Goal: Task Accomplishment & Management: Complete application form

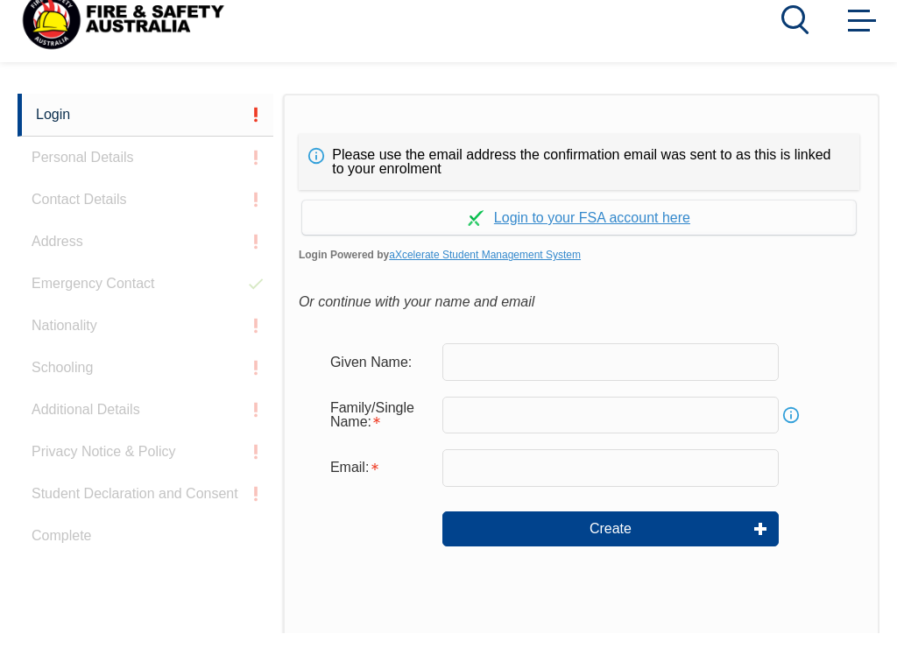
click at [502, 383] on input "text" at bounding box center [610, 383] width 336 height 37
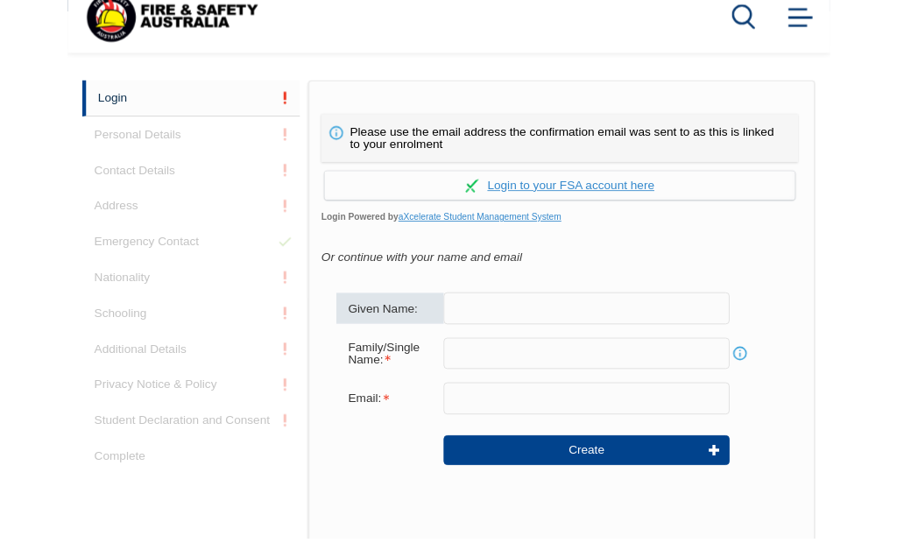
scroll to position [391, 0]
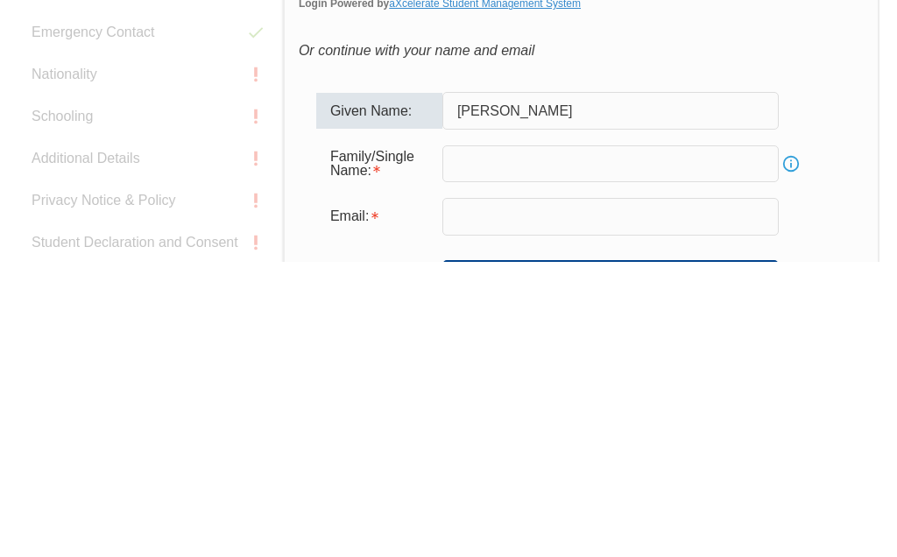
type input "[PERSON_NAME]"
click at [490, 441] on input "text" at bounding box center [610, 459] width 336 height 37
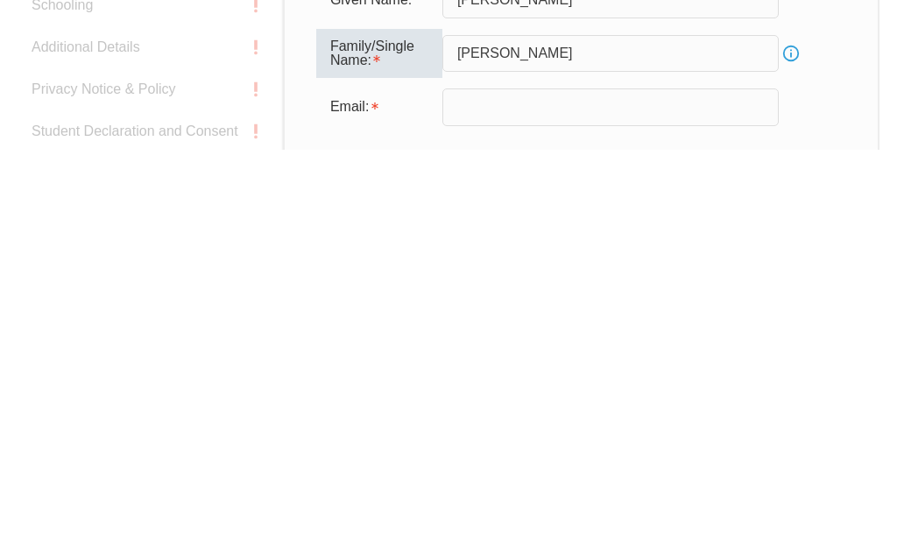
type input "[PERSON_NAME]"
click at [510, 496] on input "email" at bounding box center [610, 514] width 336 height 37
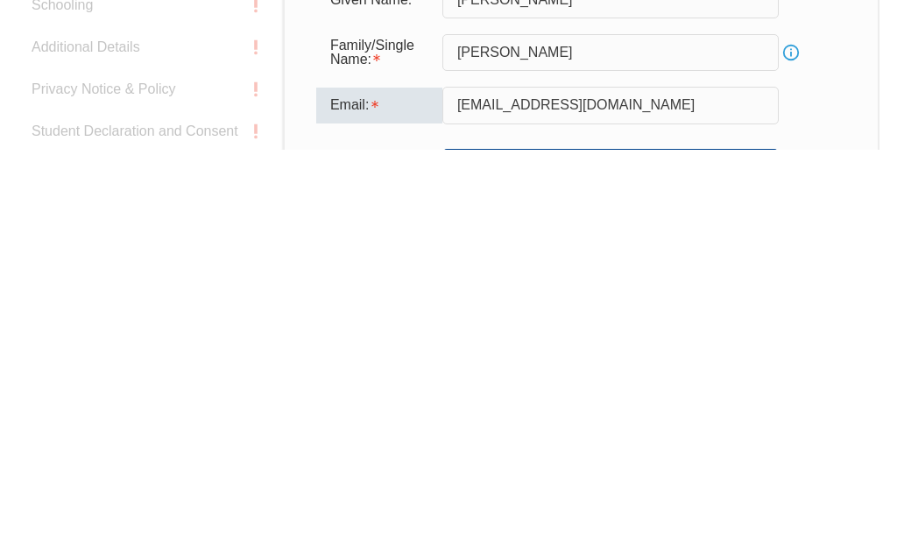
type input "thangoanhnguyen@gmail.com"
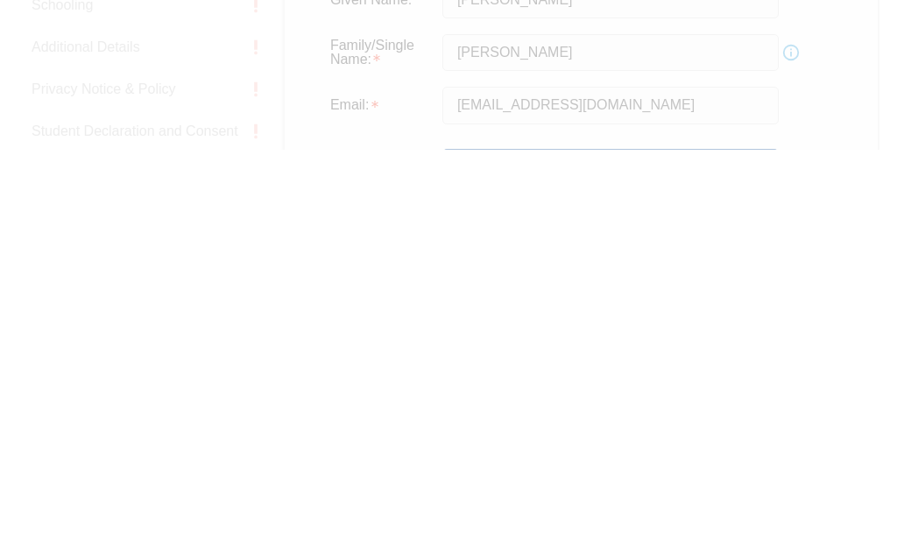
scroll to position [799, 0]
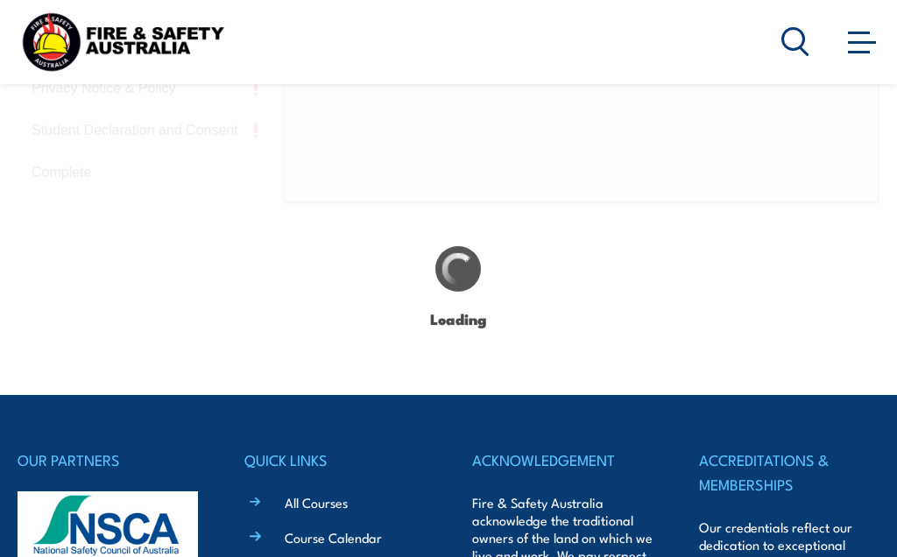
type input "Duc Thang"
type input "Nguyen"
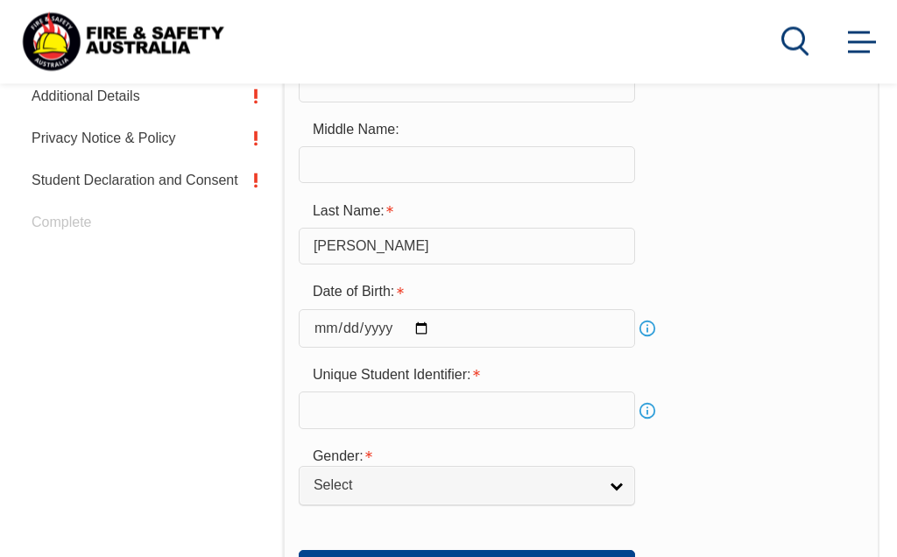
scroll to position [442, 0]
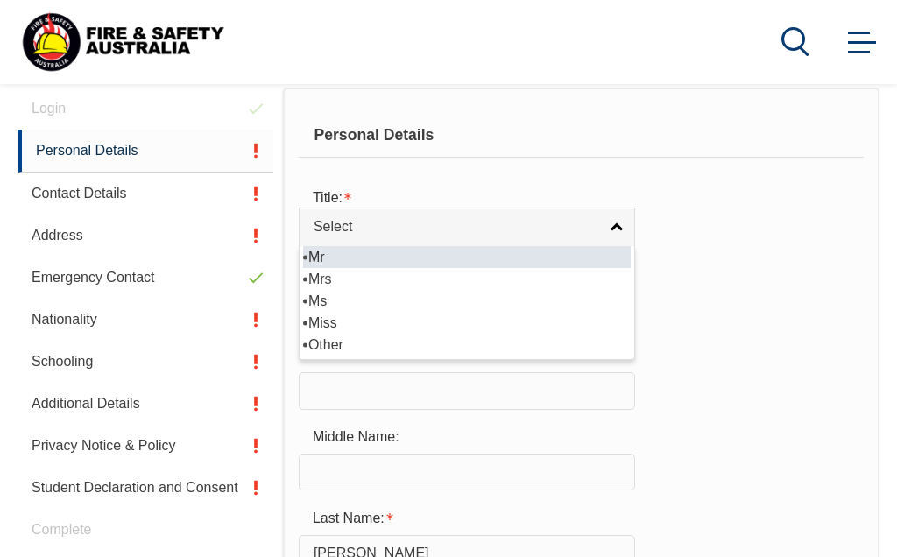
select select "Mr"
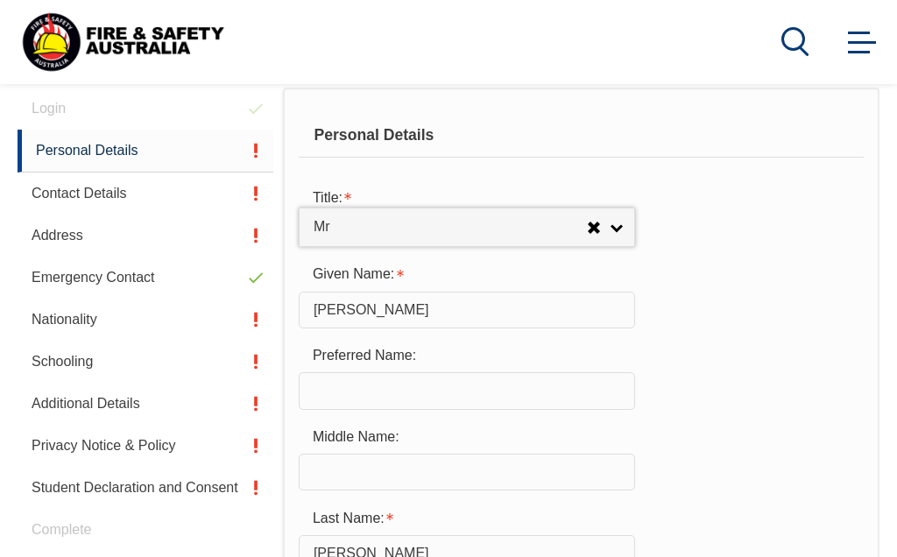
click at [431, 403] on input "text" at bounding box center [467, 390] width 336 height 37
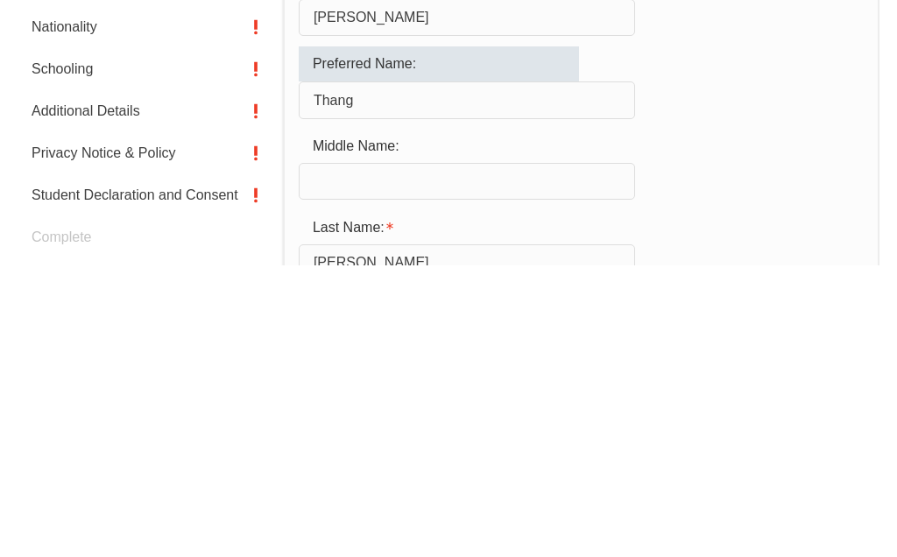
type input "Thang"
click at [440, 455] on input "text" at bounding box center [467, 473] width 336 height 37
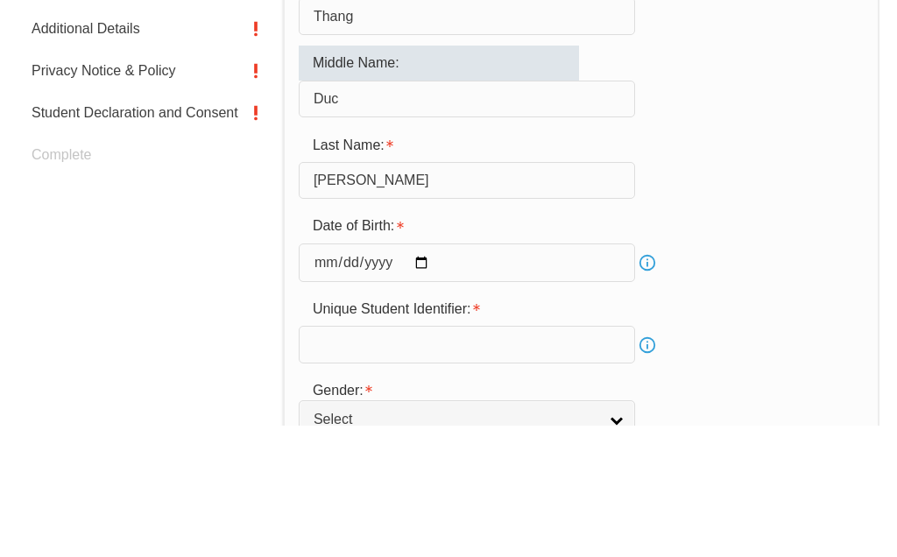
scroll to position [691, 0]
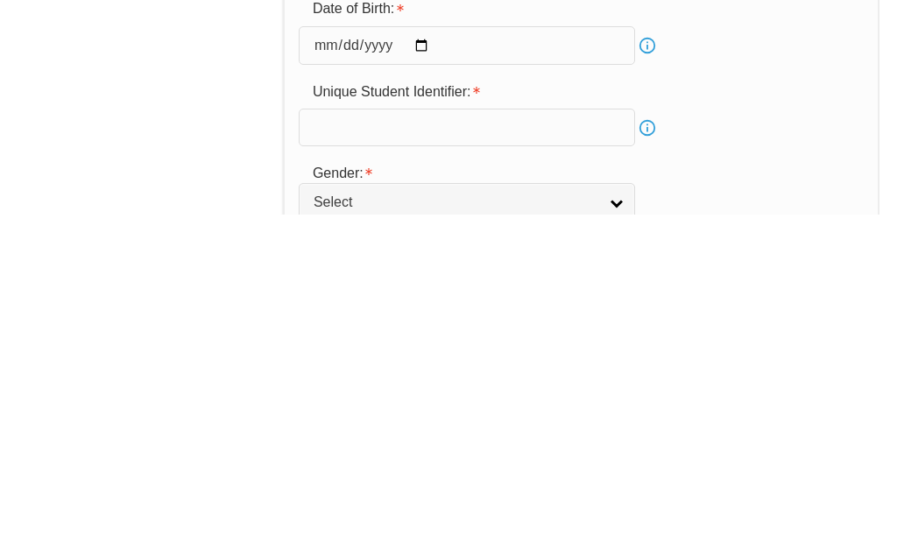
type input "Duc"
click at [419, 369] on input "date" at bounding box center [467, 388] width 336 height 39
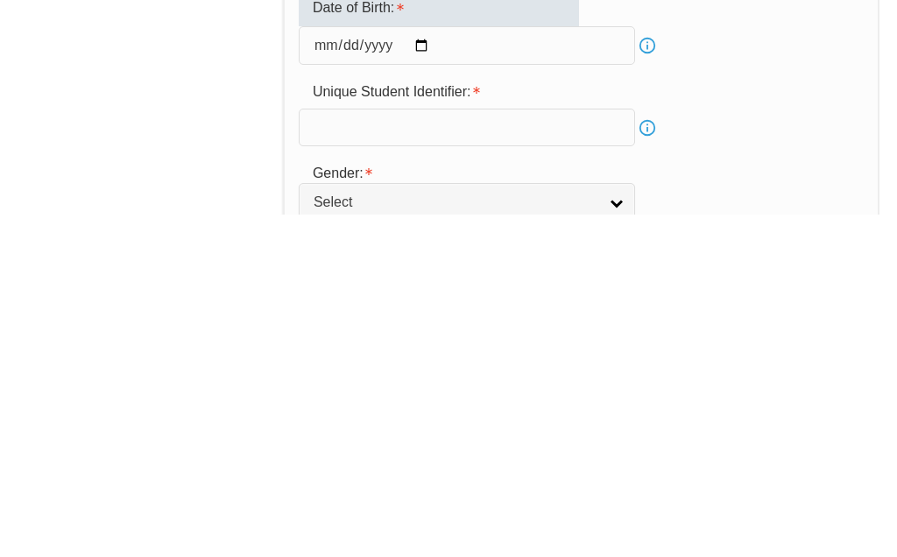
scroll to position [1034, 0]
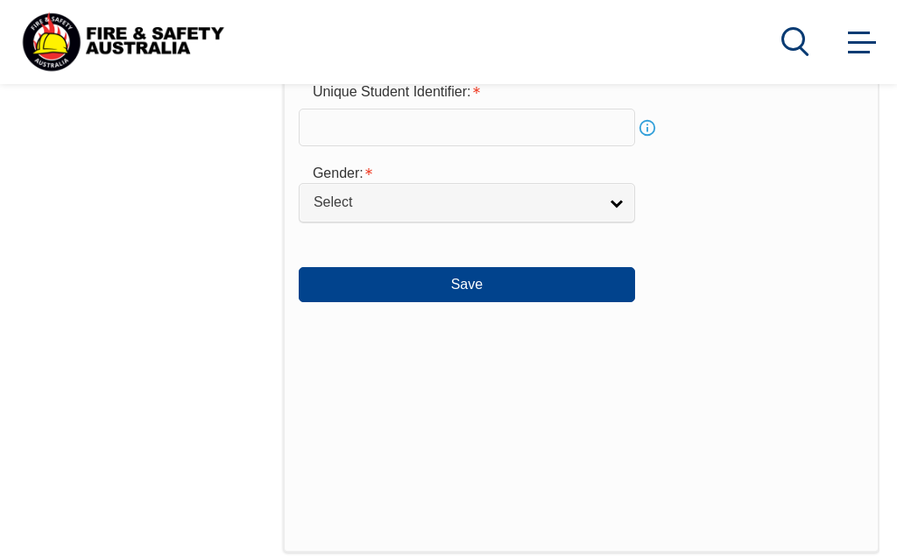
type input "2025-08-21"
type input "1970-08-18"
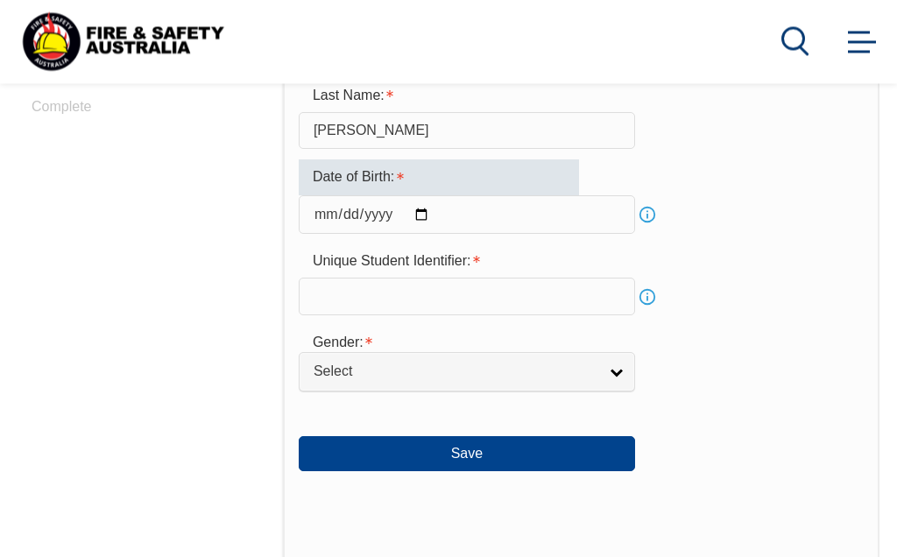
scroll to position [865, 0]
click at [415, 299] on input "text" at bounding box center [467, 296] width 336 height 37
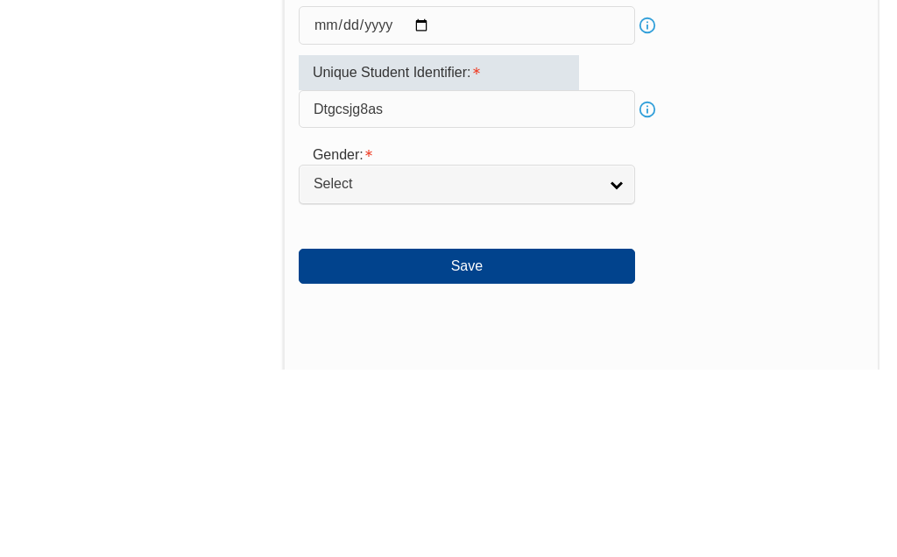
type input "Dtgcsjg8as"
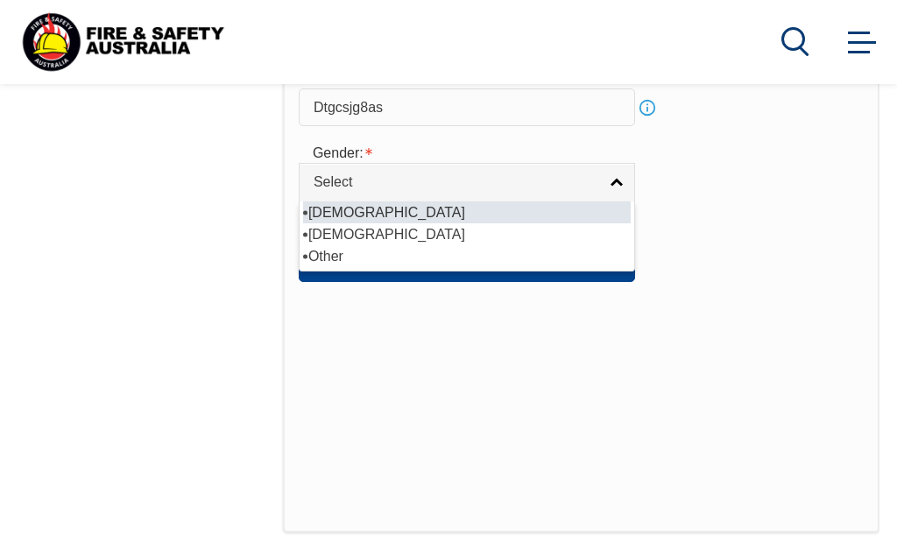
select select "M"
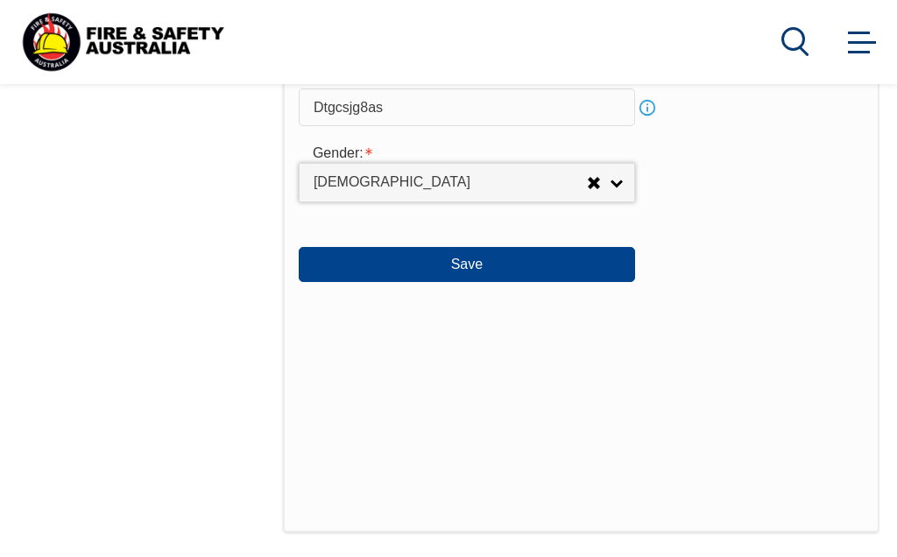
click at [490, 280] on button "Save" at bounding box center [467, 264] width 336 height 35
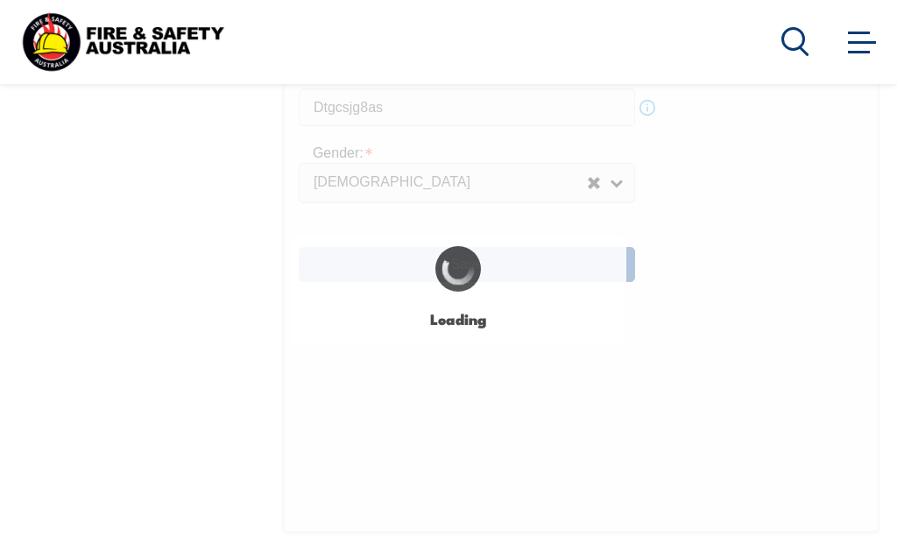
type input "DTGCSJG8AS"
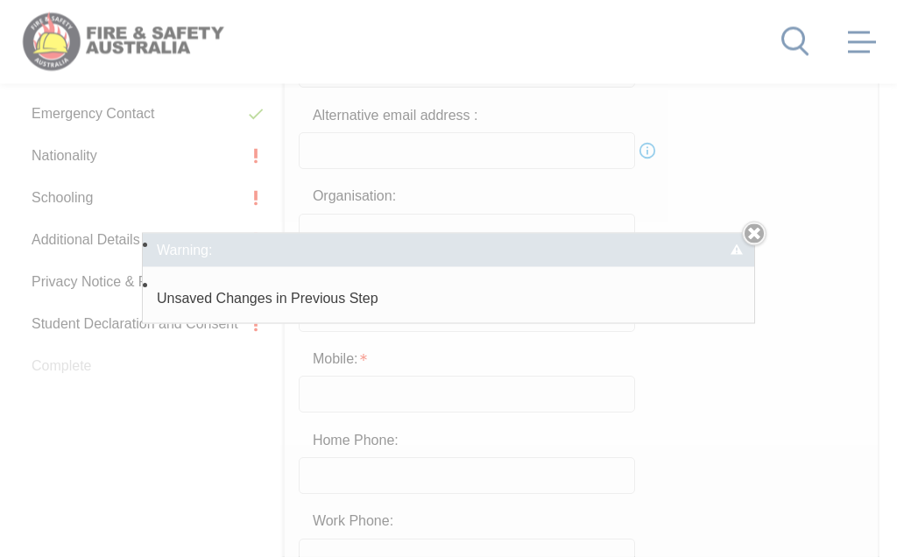
scroll to position [442, 0]
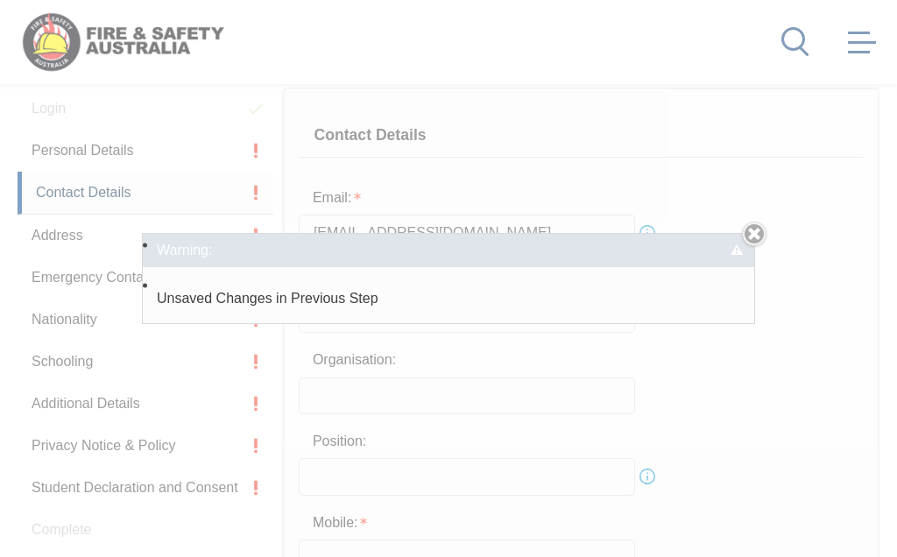
click at [758, 246] on link "Close" at bounding box center [754, 234] width 25 height 25
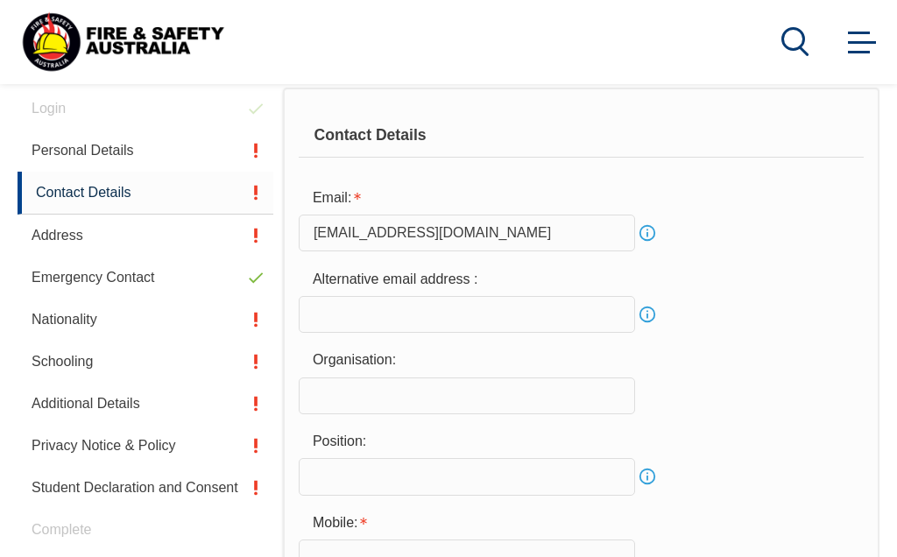
click at [387, 397] on input "text" at bounding box center [467, 395] width 336 height 37
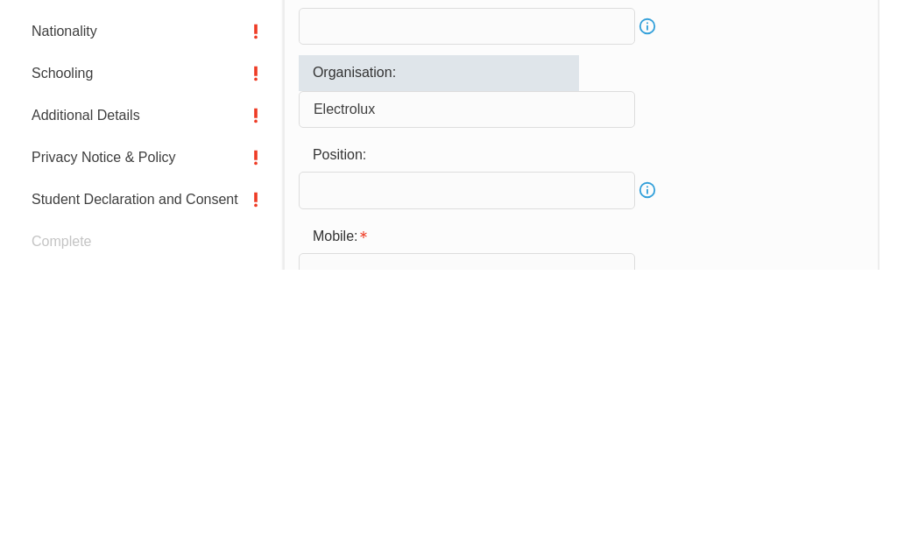
type input "Electrolux"
click at [397, 460] on input "text" at bounding box center [467, 478] width 336 height 37
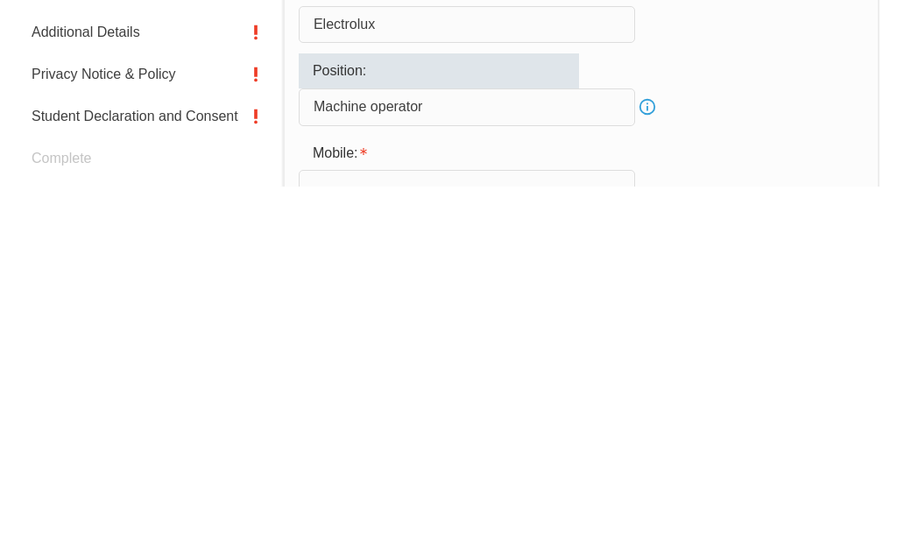
type input "Machine operator"
click at [420, 541] on input "text" at bounding box center [467, 559] width 336 height 37
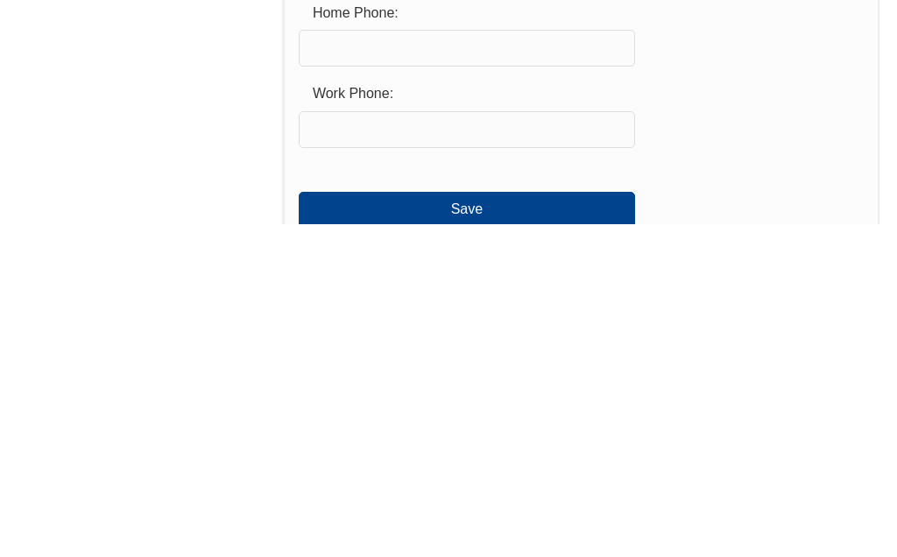
scroll to position [702, 0]
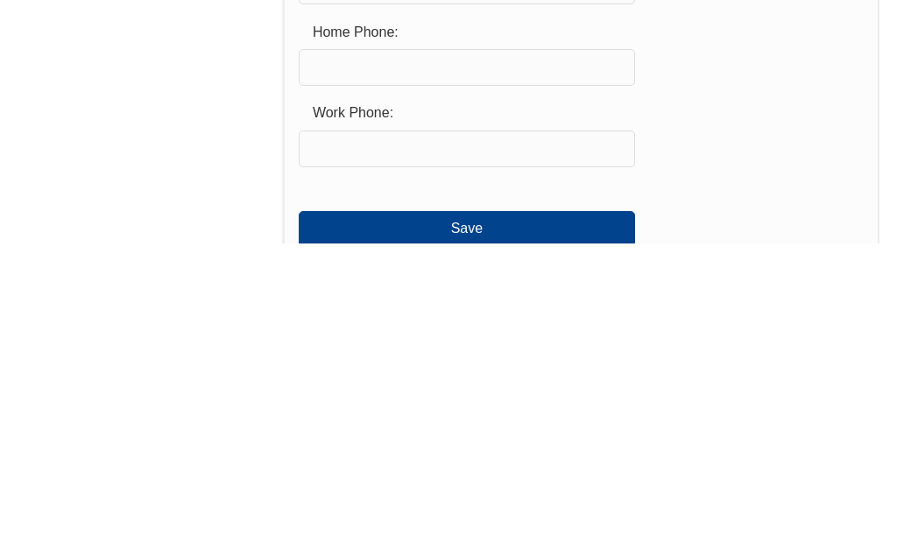
click at [399, 444] on input "text" at bounding box center [467, 462] width 336 height 37
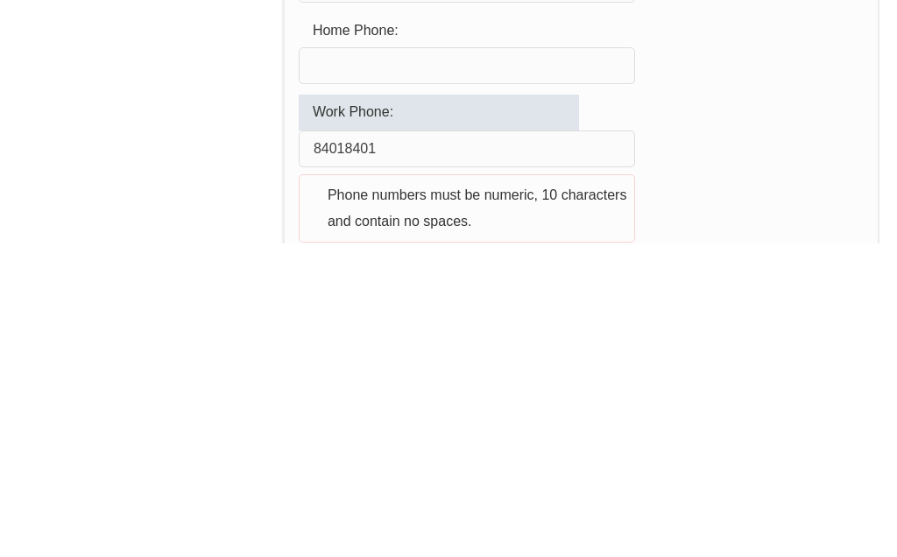
click at [313, 444] on input "84018401" at bounding box center [467, 462] width 336 height 37
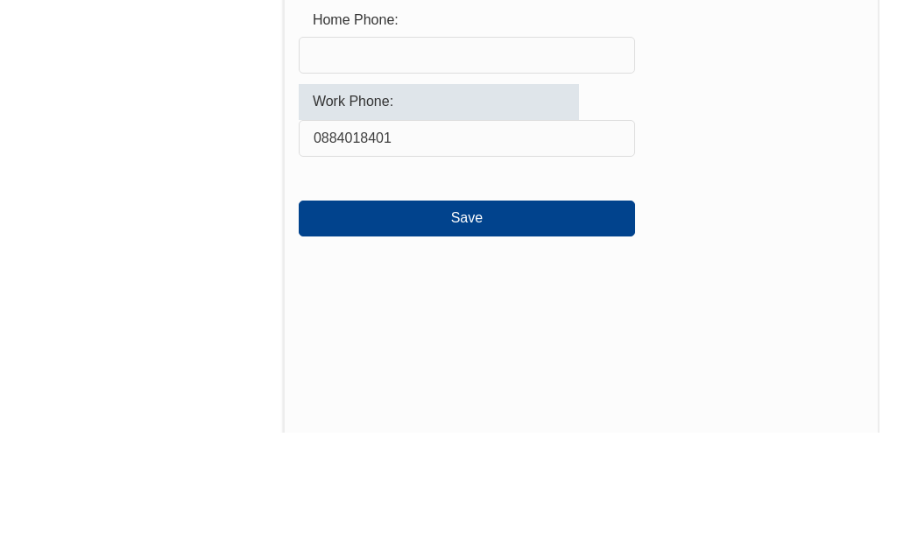
scroll to position [904, 0]
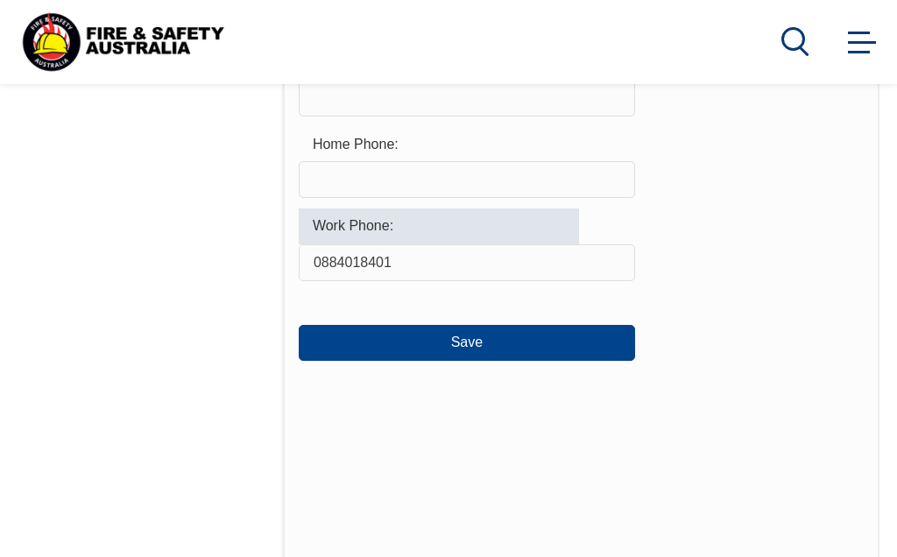
type input "0884018401"
click at [516, 135] on div "Home Phone:" at bounding box center [439, 143] width 280 height 33
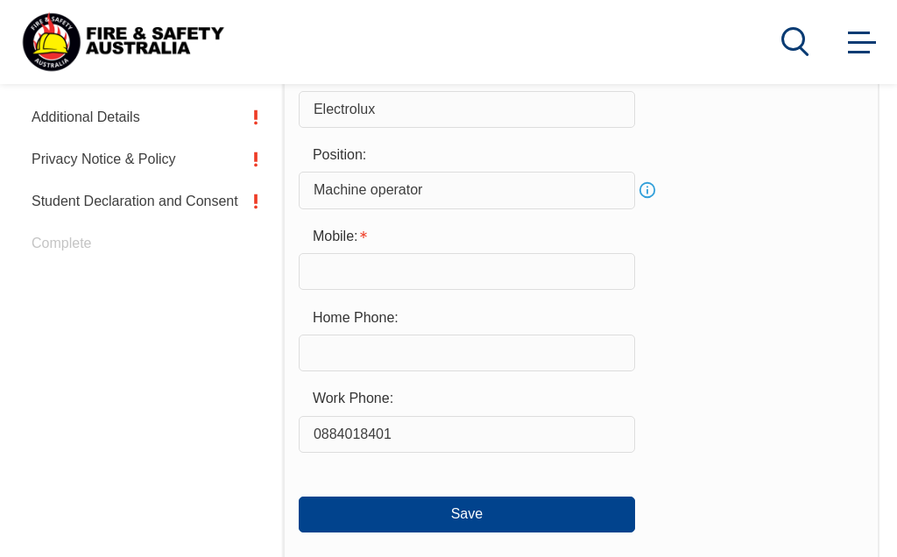
scroll to position [760, 0]
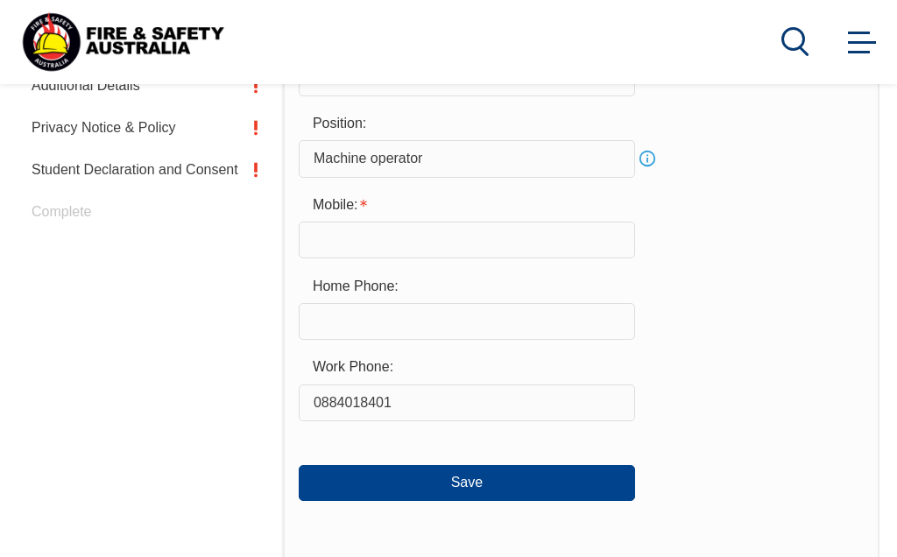
click at [394, 324] on input "text" at bounding box center [467, 321] width 336 height 37
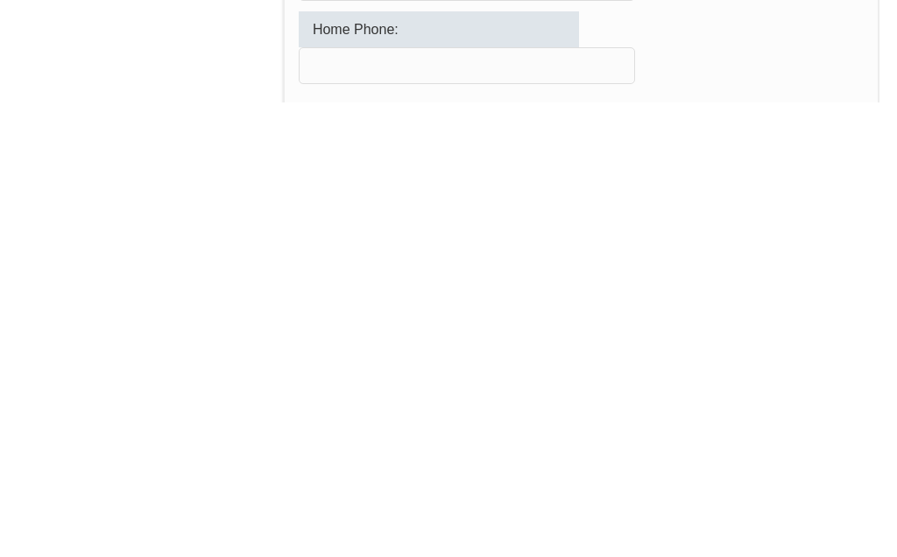
scroll to position [513, 0]
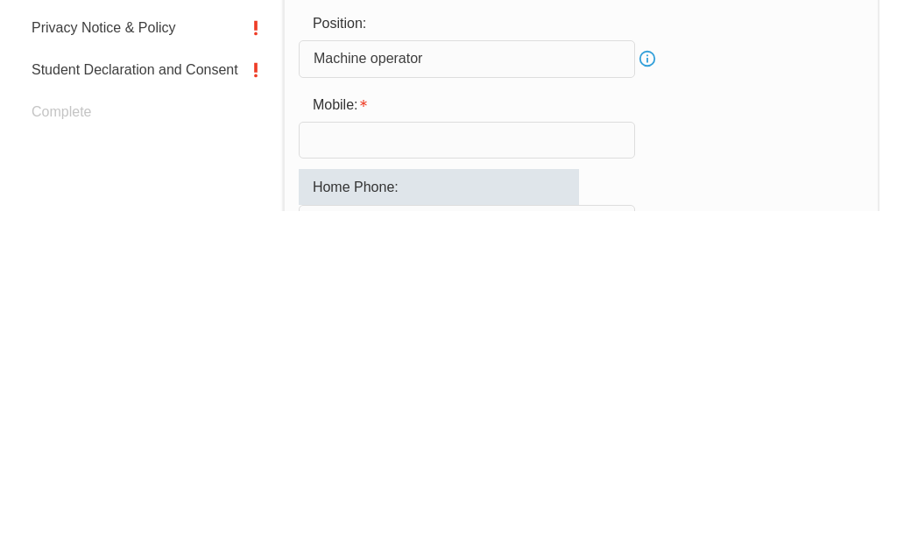
click at [376, 468] on input "text" at bounding box center [467, 486] width 336 height 37
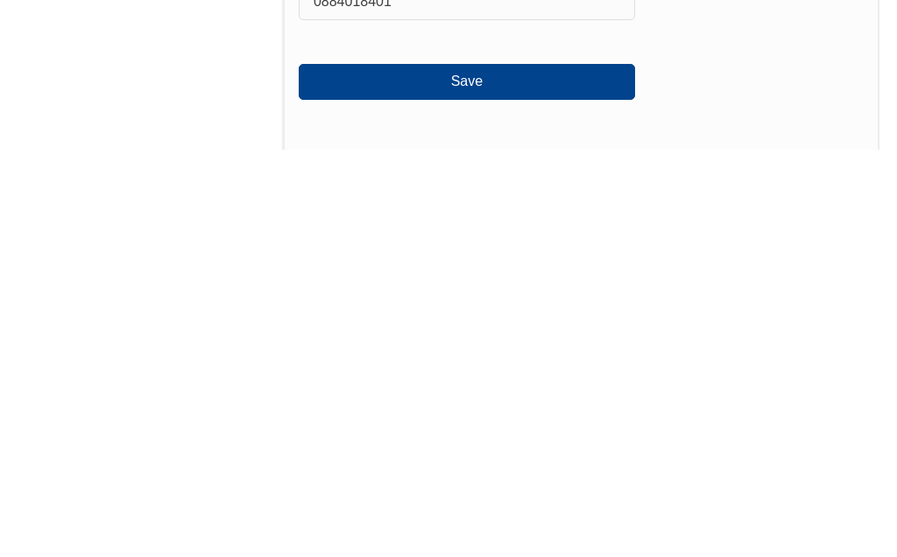
type input "0413272004"
click at [493, 471] on button "Save" at bounding box center [467, 488] width 336 height 35
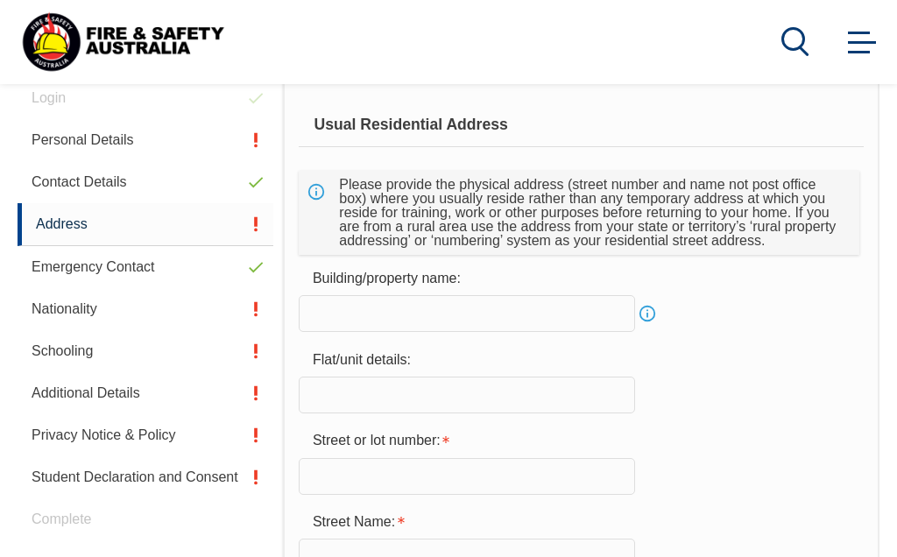
scroll to position [442, 0]
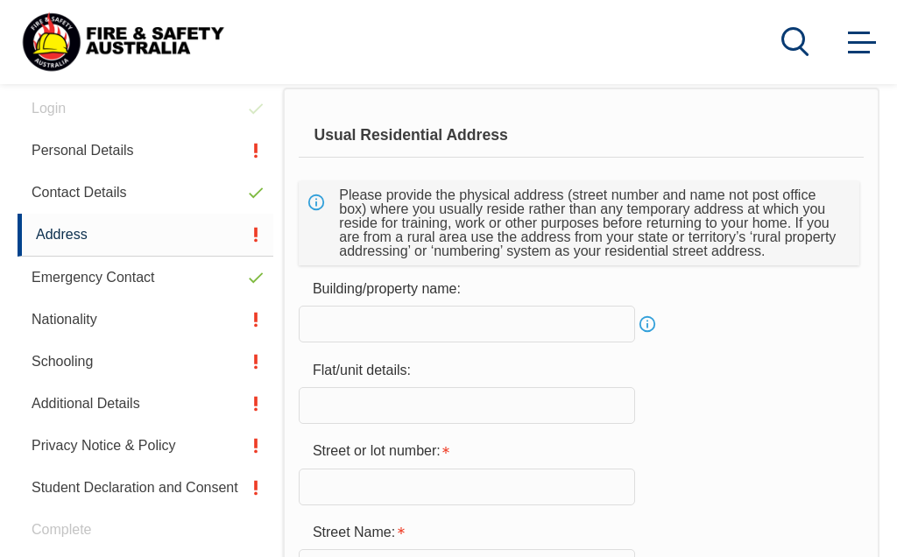
click at [376, 314] on input "text" at bounding box center [467, 324] width 336 height 37
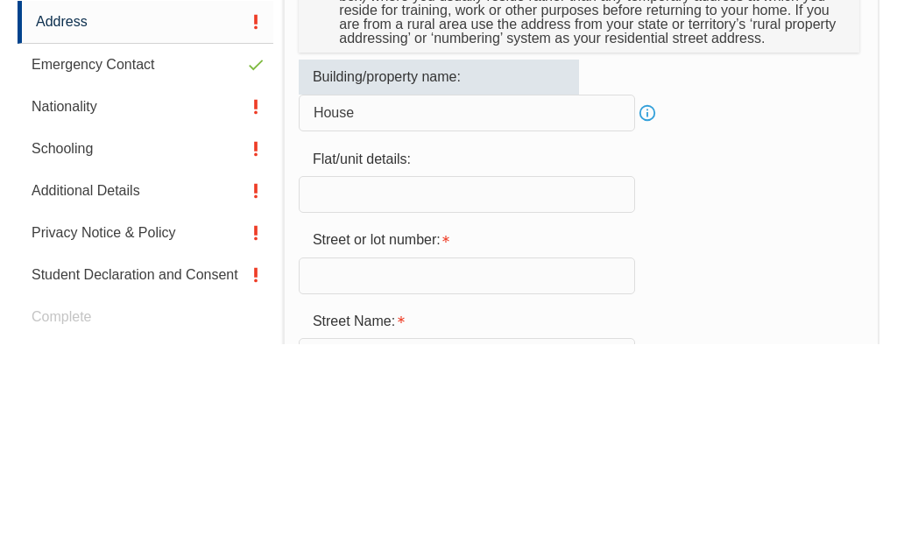
type input "House"
click at [422, 389] on input "text" at bounding box center [467, 407] width 336 height 37
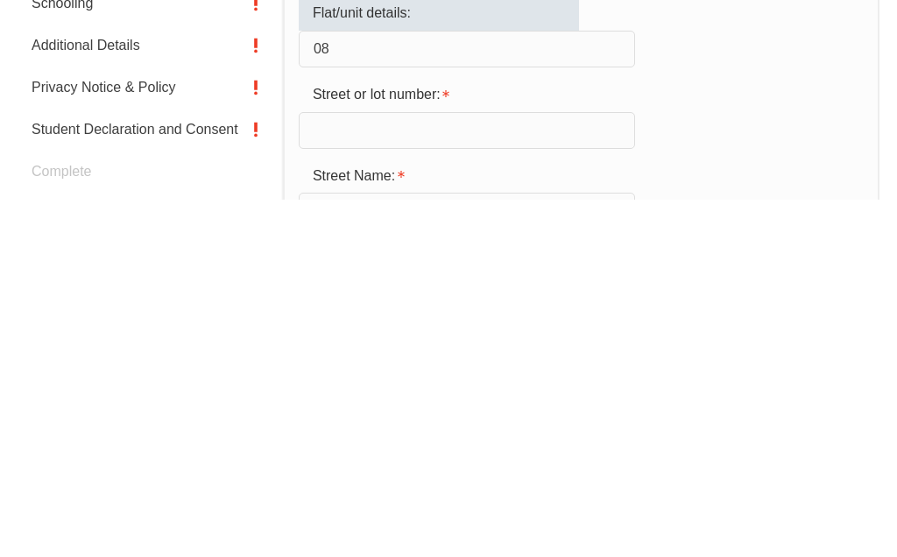
type input "0"
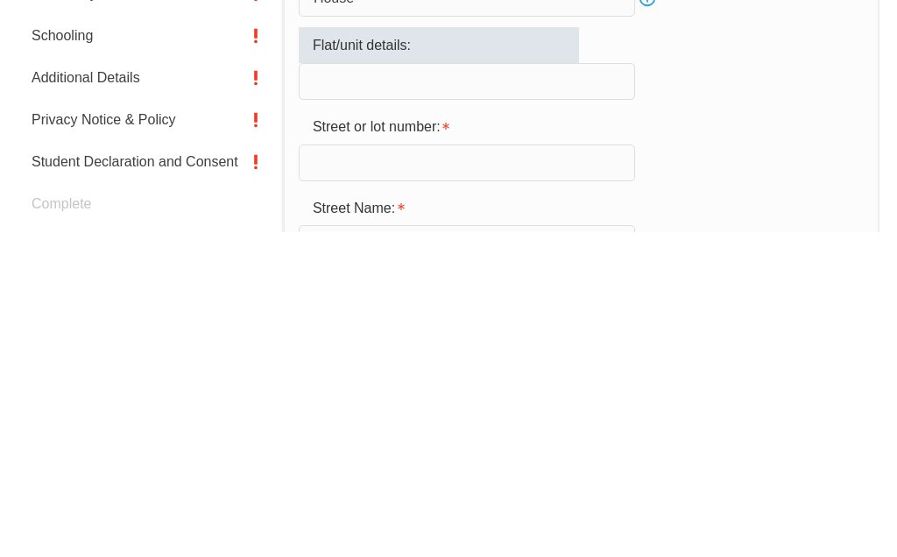
click at [382, 470] on input "text" at bounding box center [467, 488] width 336 height 37
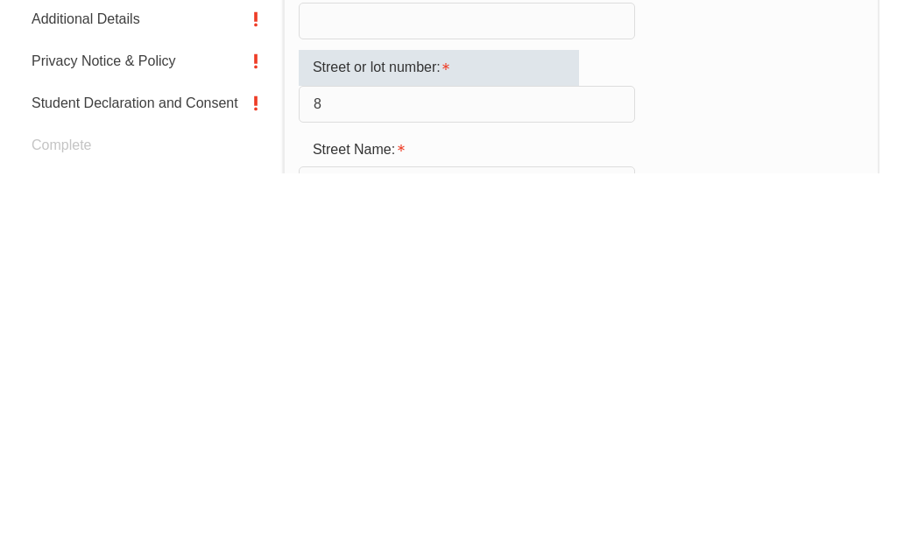
type input "8"
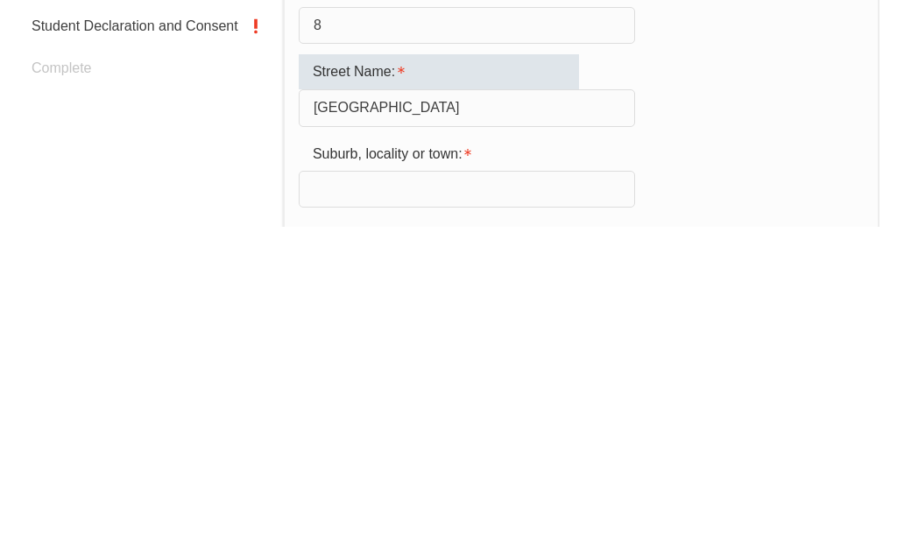
scroll to position [578, 0]
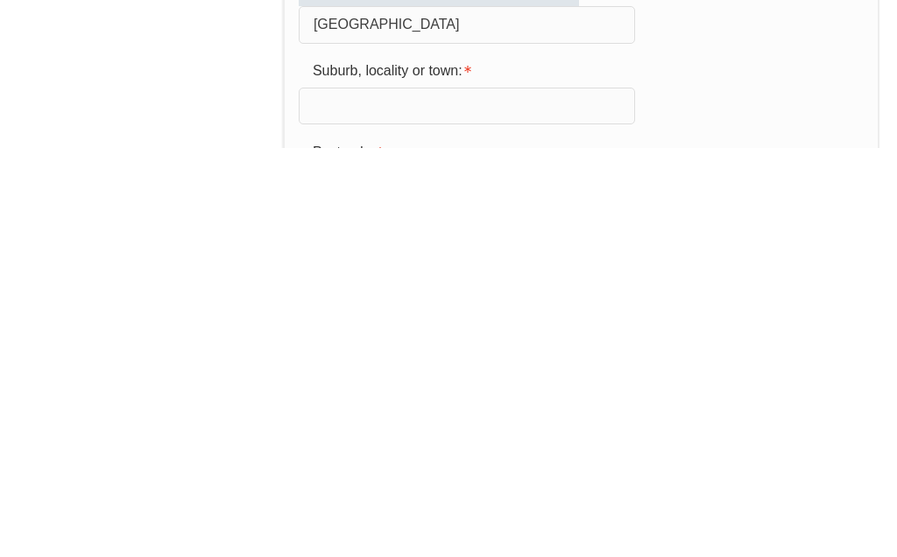
type input "Strathmore street"
click at [412, 496] on input "text" at bounding box center [467, 514] width 336 height 37
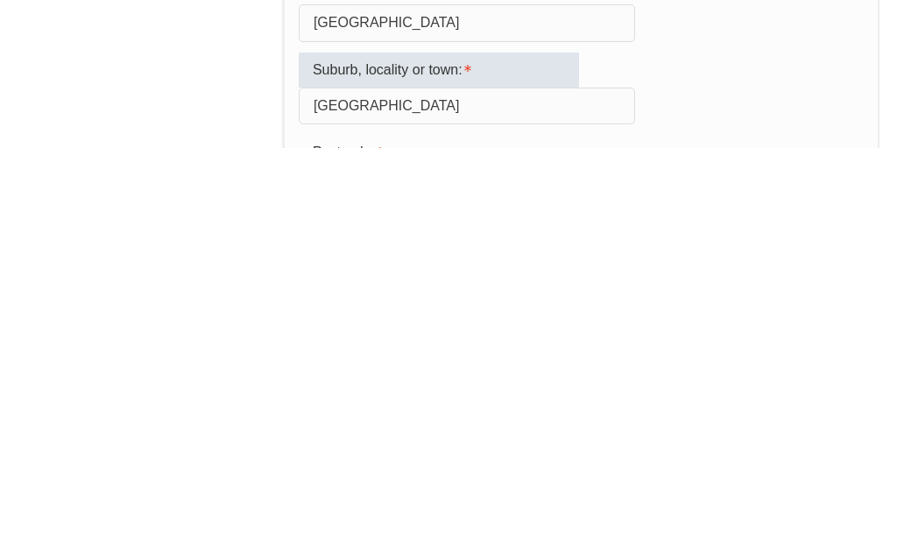
type input "Ferryden park"
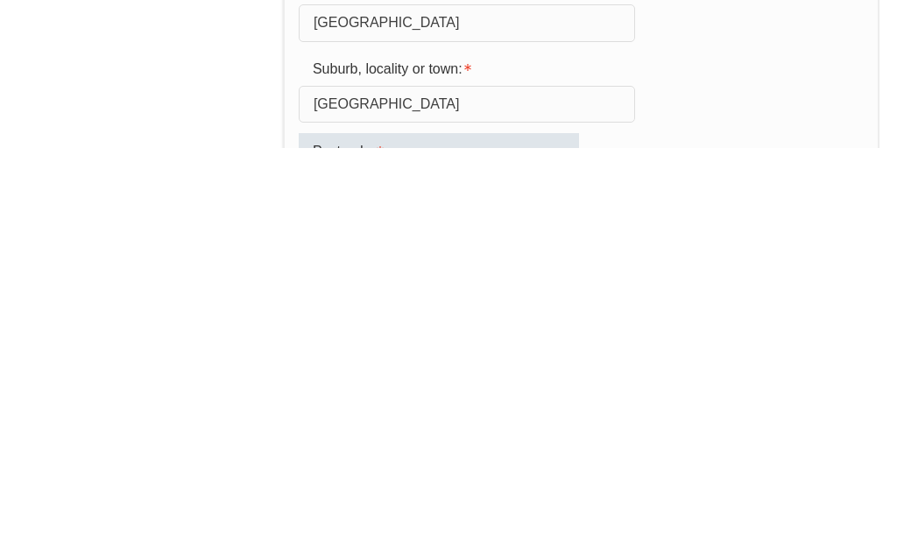
scroll to position [661, 0]
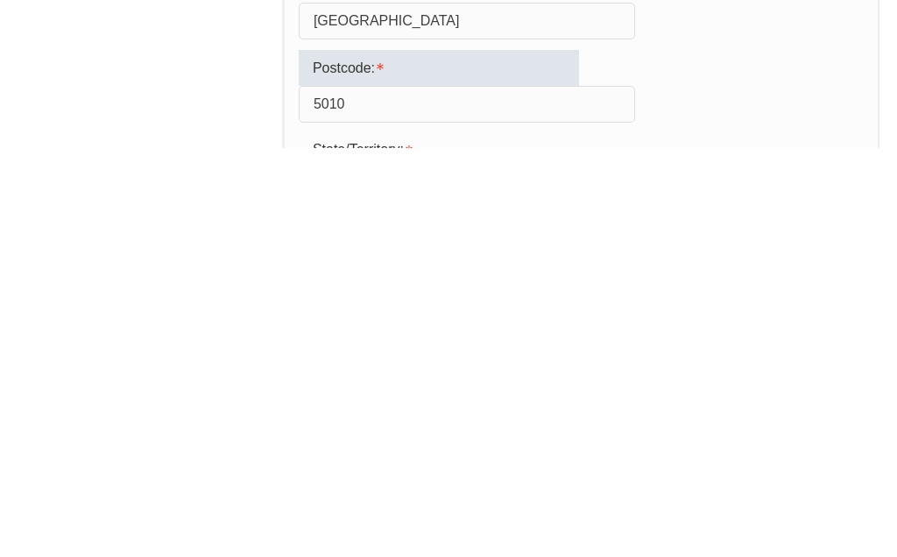
type input "5010"
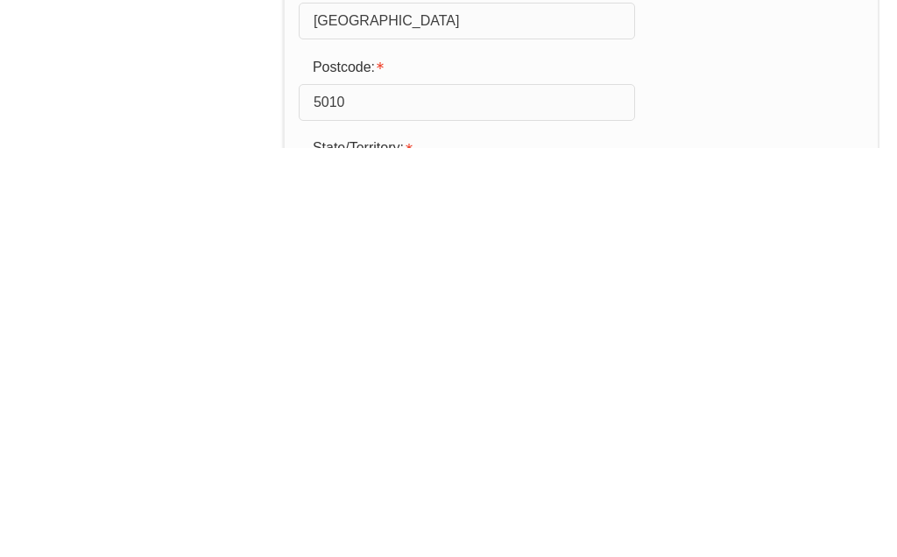
scroll to position [784, 0]
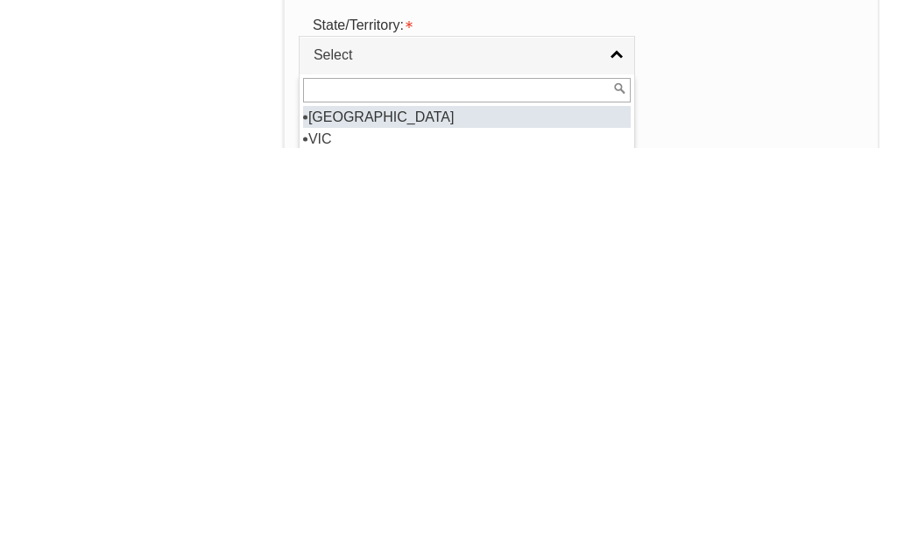
select select "SA"
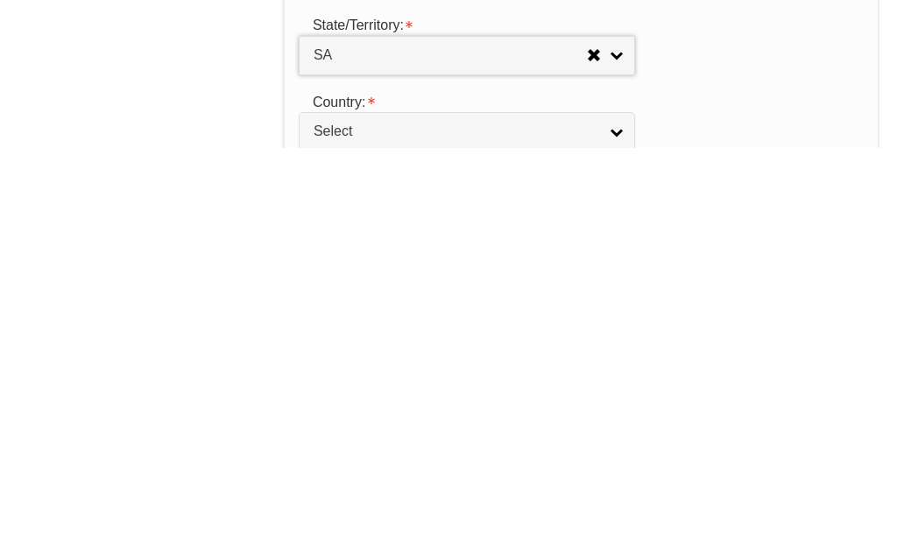
click at [631, 521] on link "Select" at bounding box center [467, 540] width 336 height 39
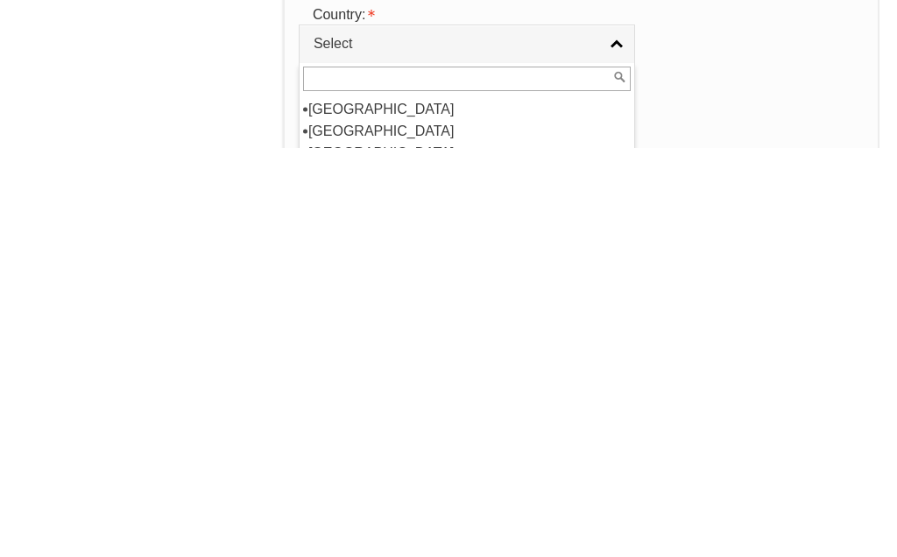
scroll to position [278, 0]
select select "1101"
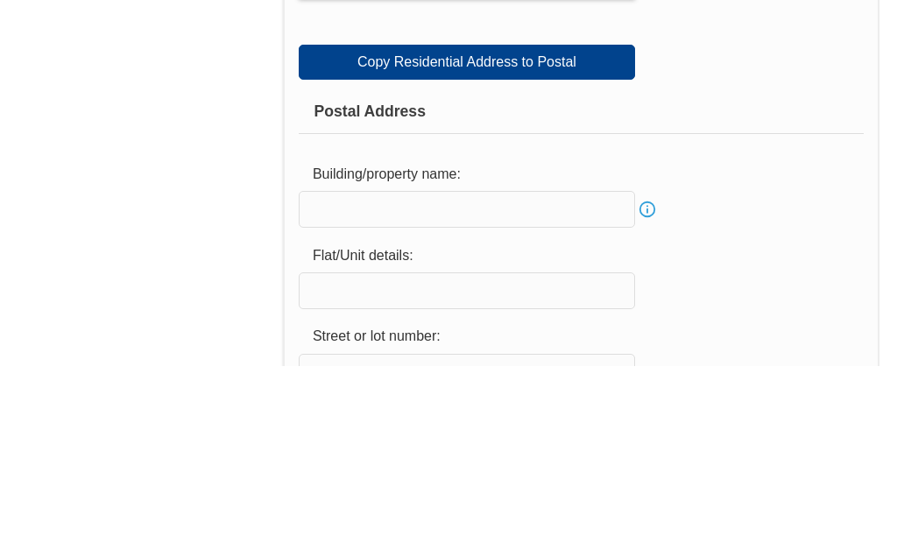
scroll to position [1160, 0]
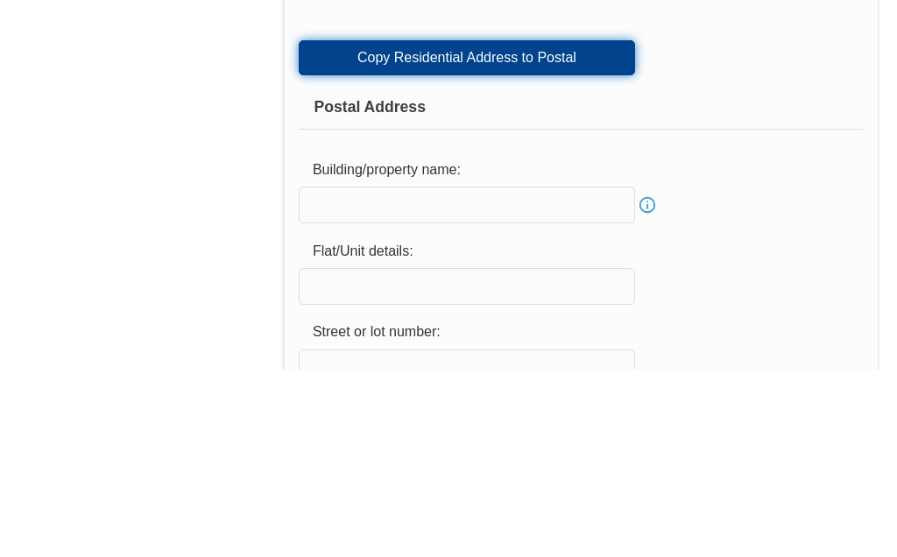
click at [497, 229] on link "Copy Residential Address to Postal" at bounding box center [467, 246] width 336 height 35
type input "House"
type input "8"
type input "Strathmore street"
type input "Ferryden park"
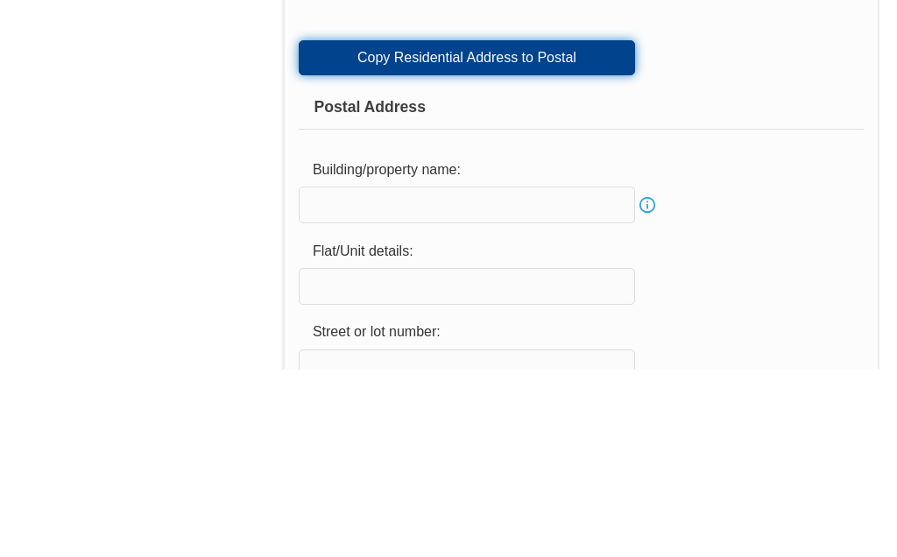
select select "SA"
type input "5010"
select select "1101"
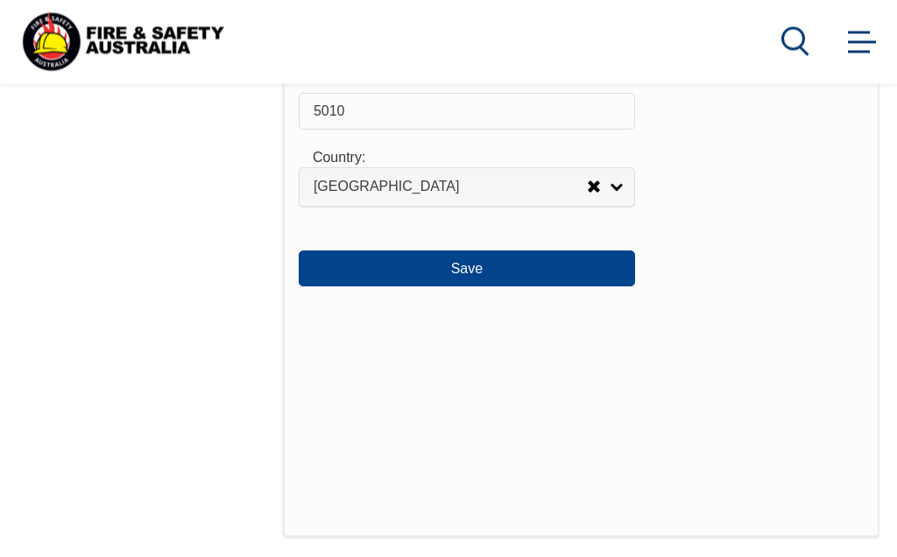
scroll to position [1982, 0]
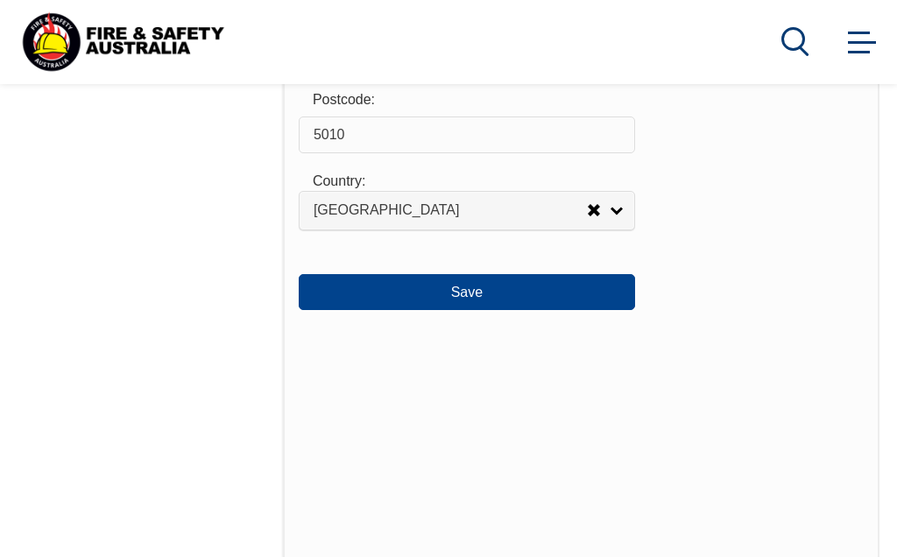
click at [480, 309] on button "Save" at bounding box center [467, 291] width 336 height 35
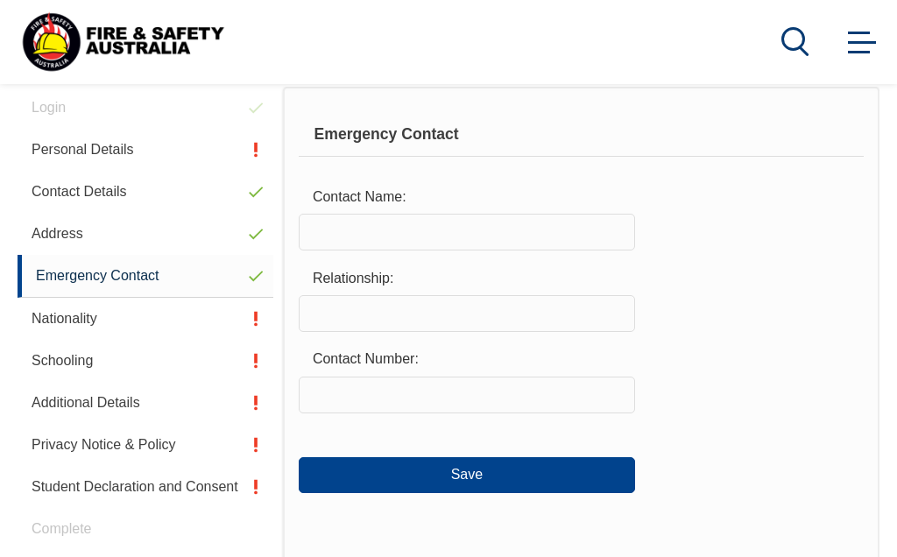
scroll to position [442, 0]
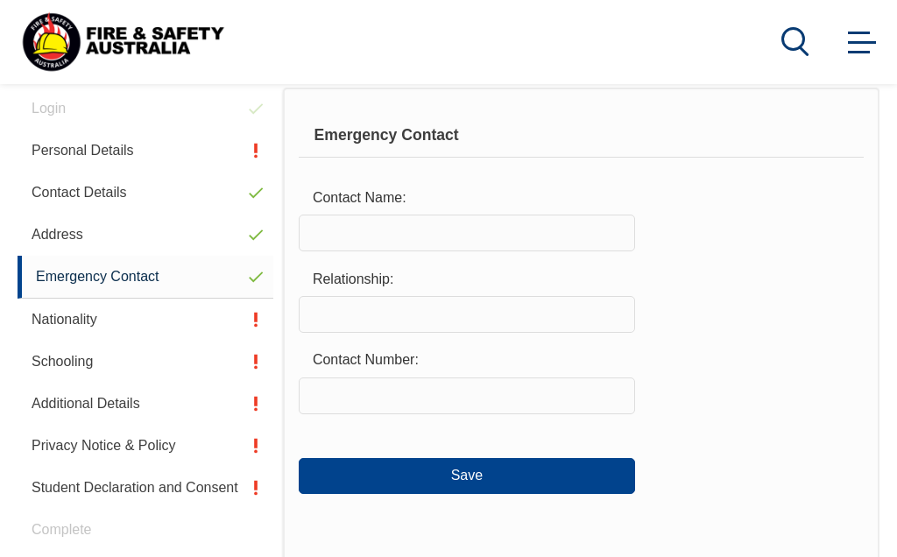
click at [392, 228] on input "text" at bounding box center [467, 233] width 336 height 37
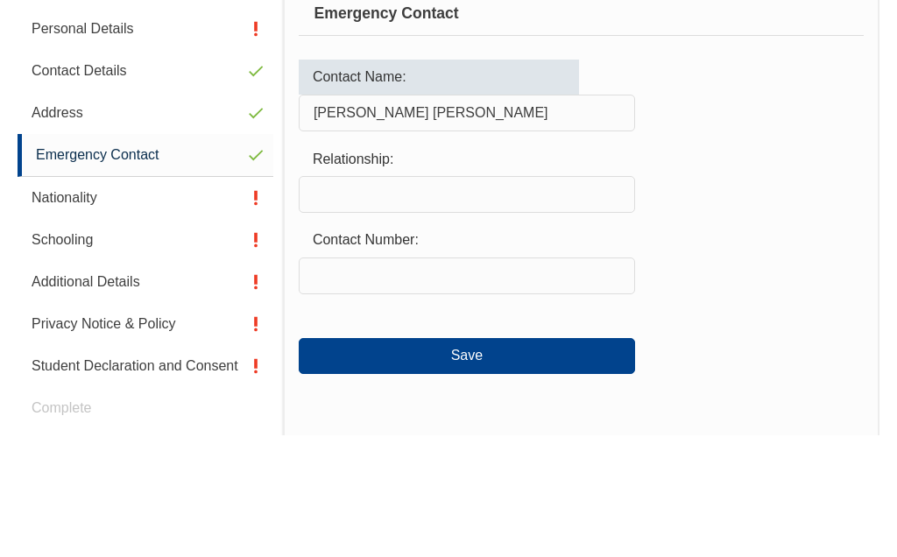
type input "Hoang Oanh nguyen"
click at [415, 298] on input "text" at bounding box center [467, 316] width 336 height 37
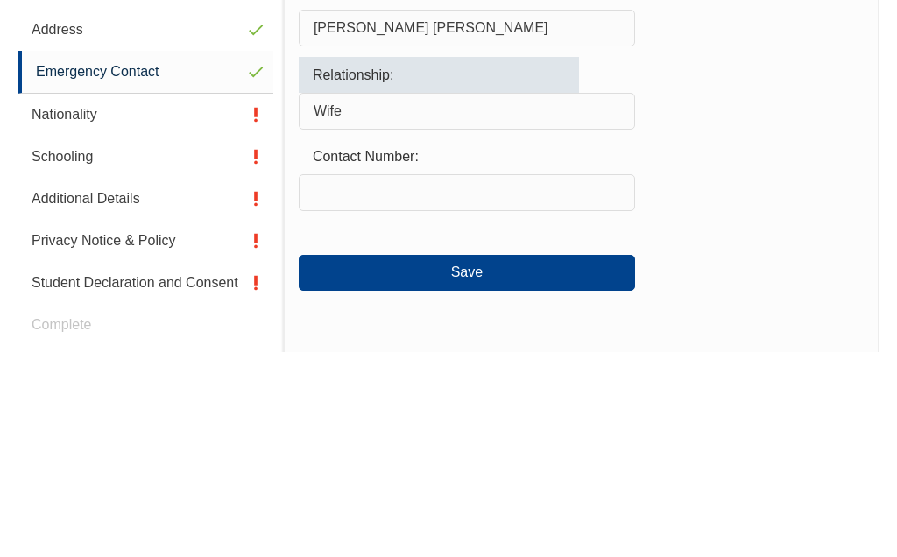
type input "Wife"
click at [397, 379] on input "text" at bounding box center [467, 397] width 336 height 37
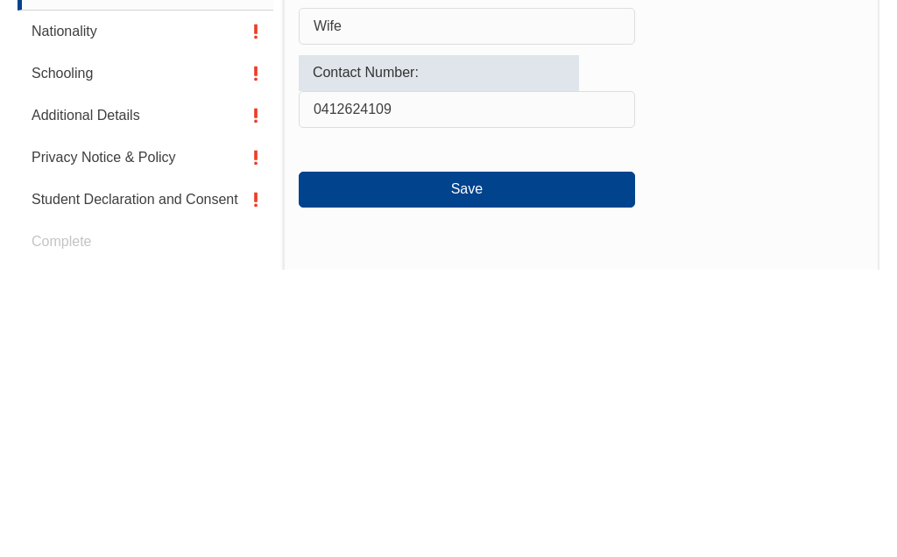
type input "0412624109"
click at [482, 460] on button "Save" at bounding box center [467, 477] width 336 height 35
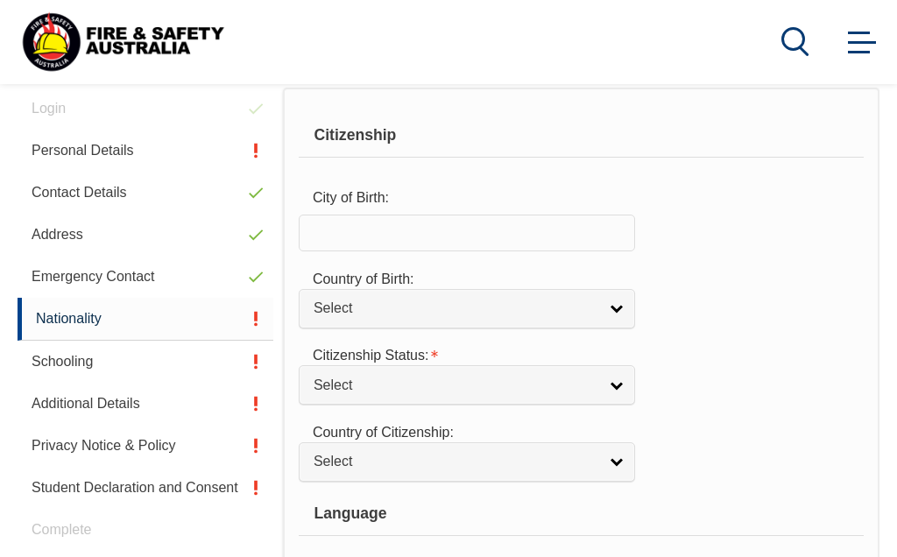
click at [410, 233] on input "text" at bounding box center [467, 233] width 336 height 37
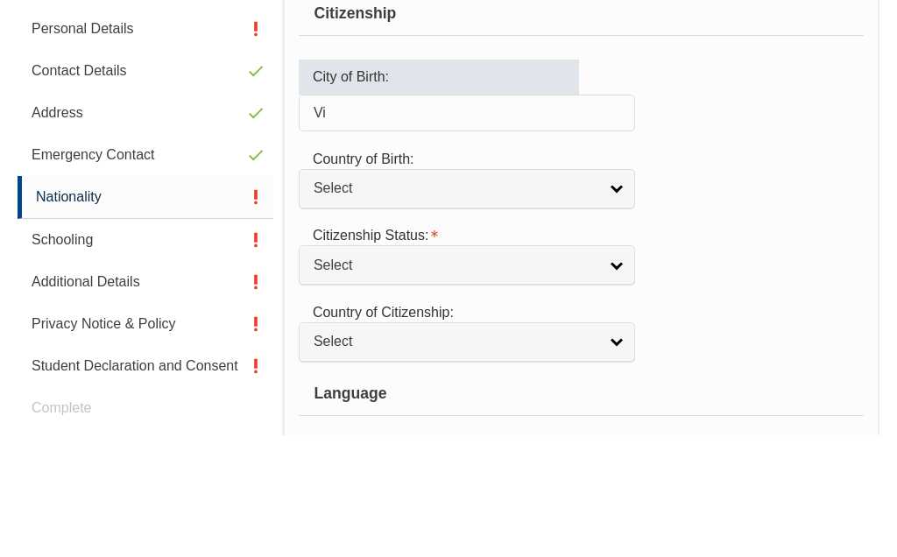
type input "V"
type input "Dalat"
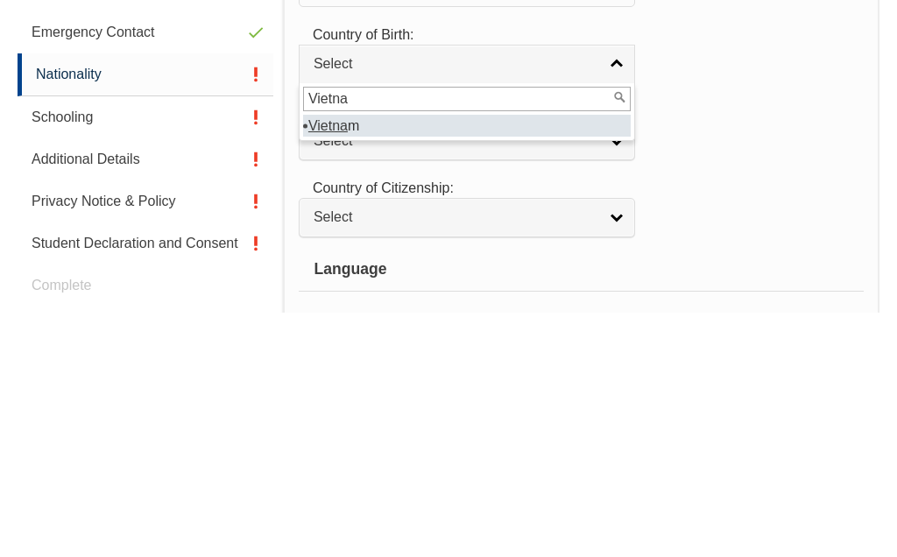
type input "Vietnam"
select select "5105"
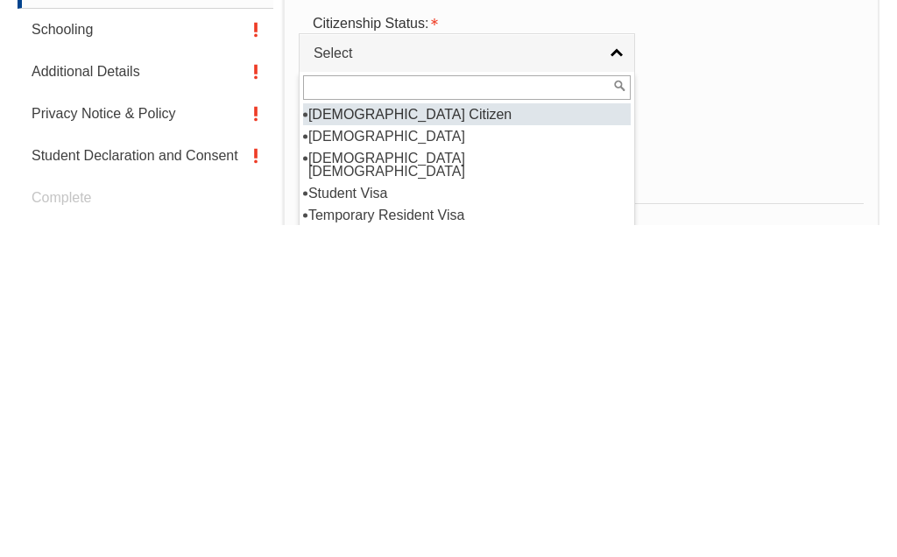
select select "1"
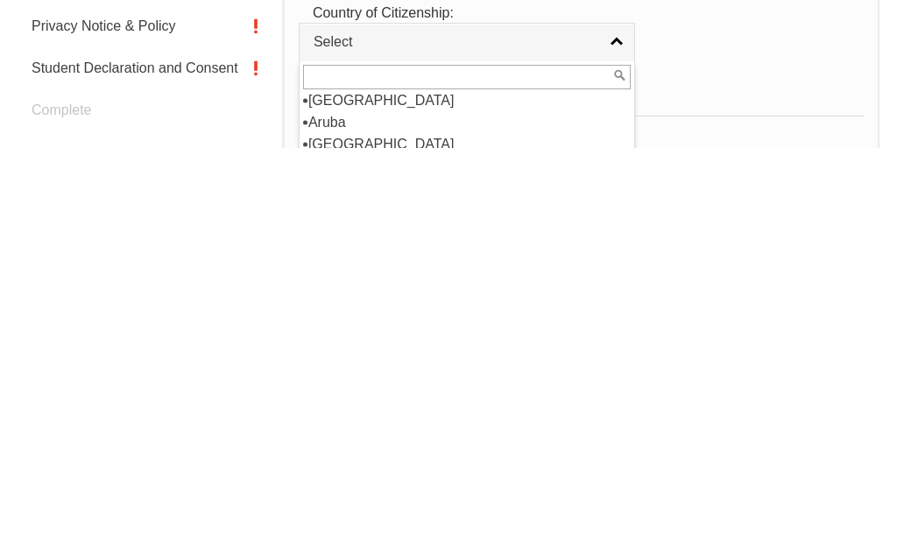
scroll to position [251, 0]
select select "1101"
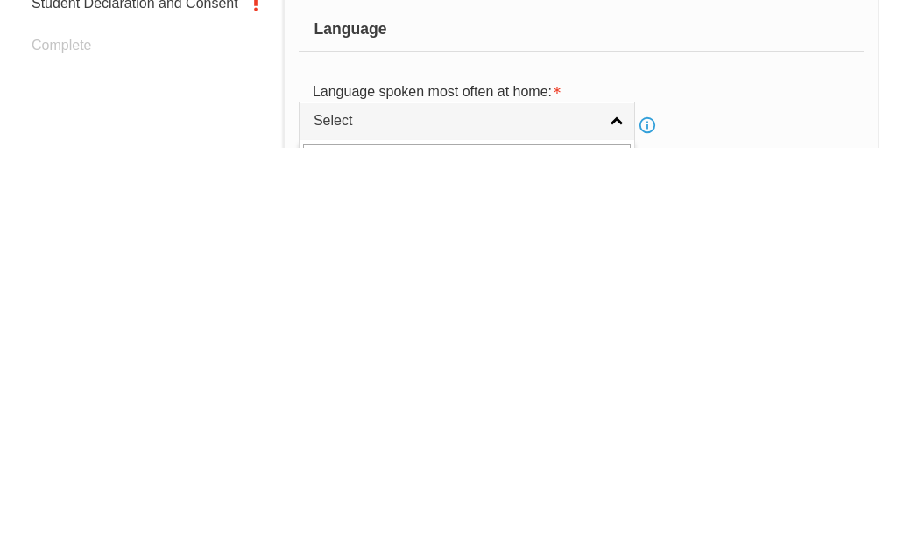
scroll to position [606, 0]
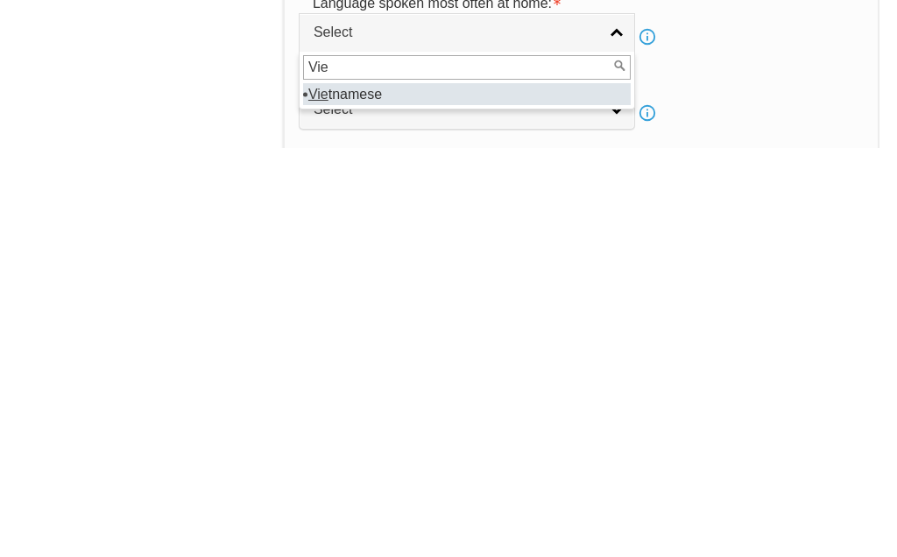
type input "Viet"
select select "6302"
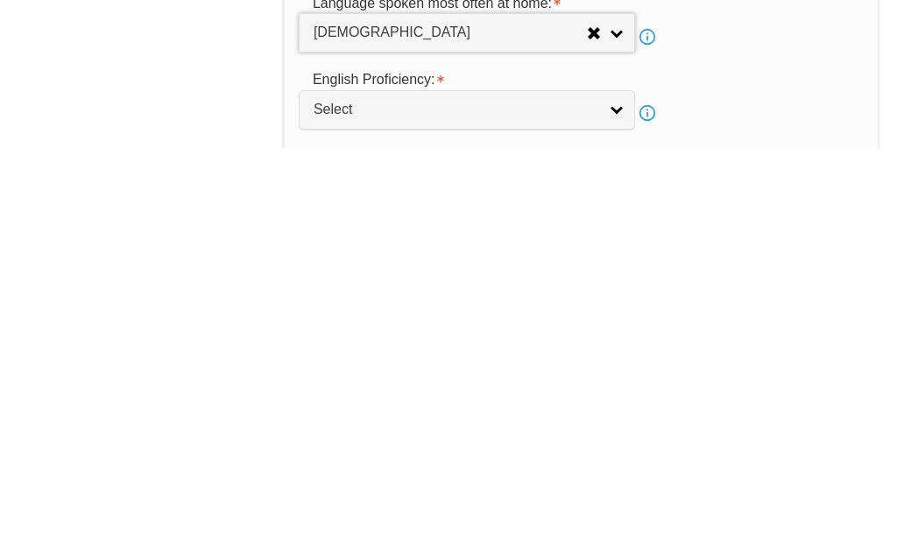
scroll to position [1015, 0]
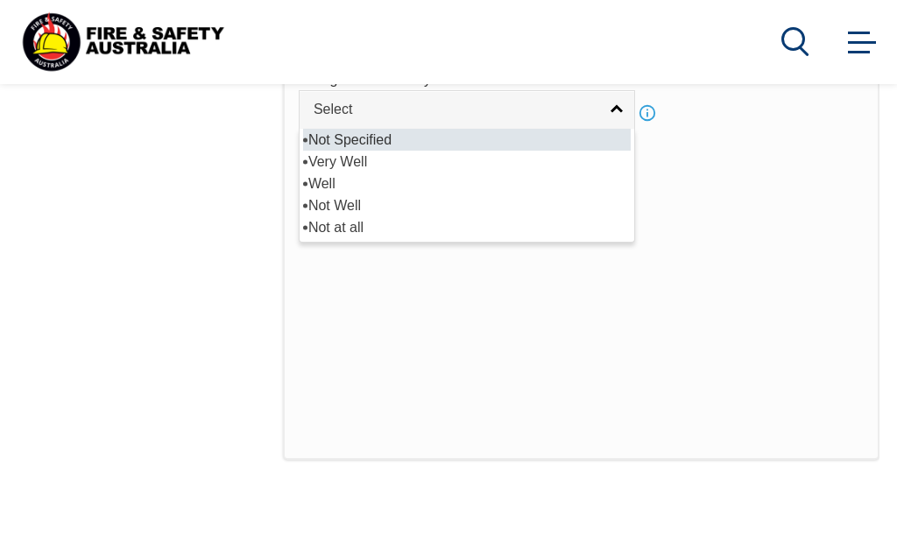
select select "2"
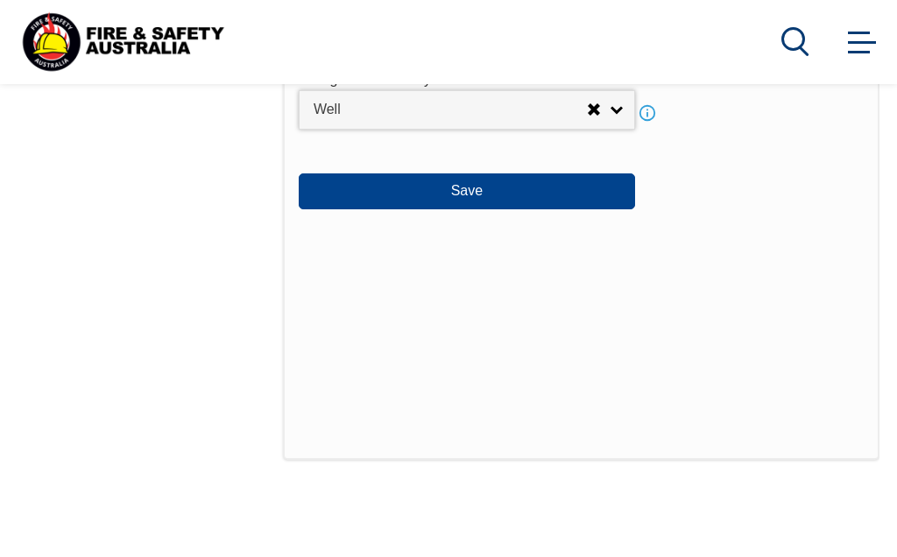
click at [490, 208] on button "Save" at bounding box center [467, 190] width 336 height 35
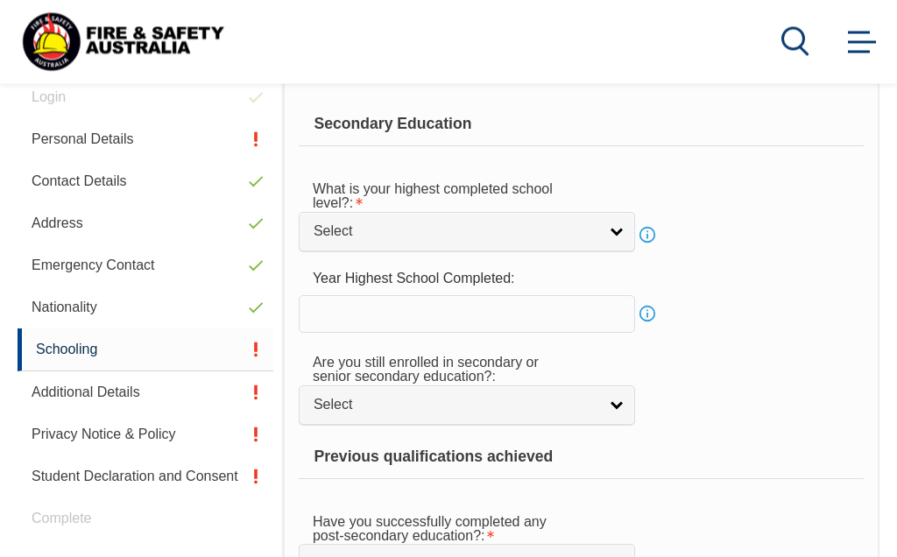
scroll to position [454, 0]
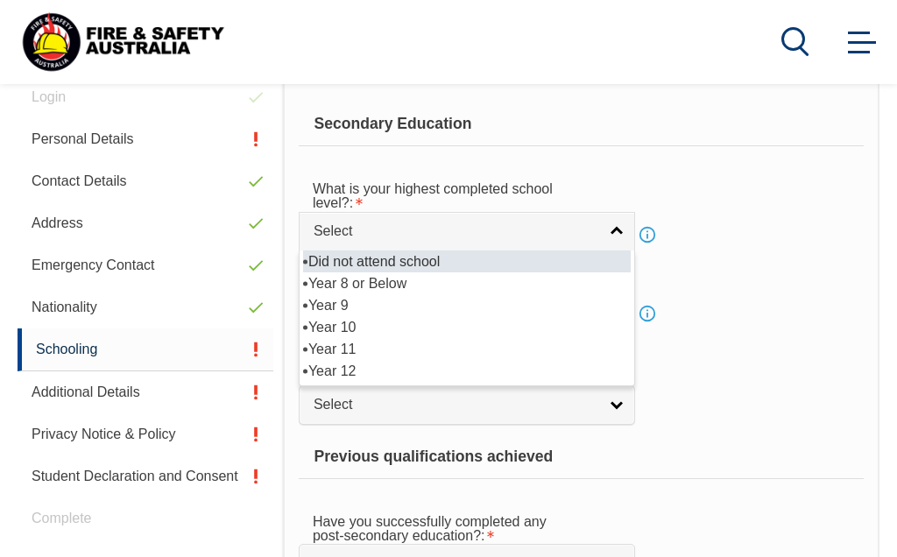
select select "11"
select select "12"
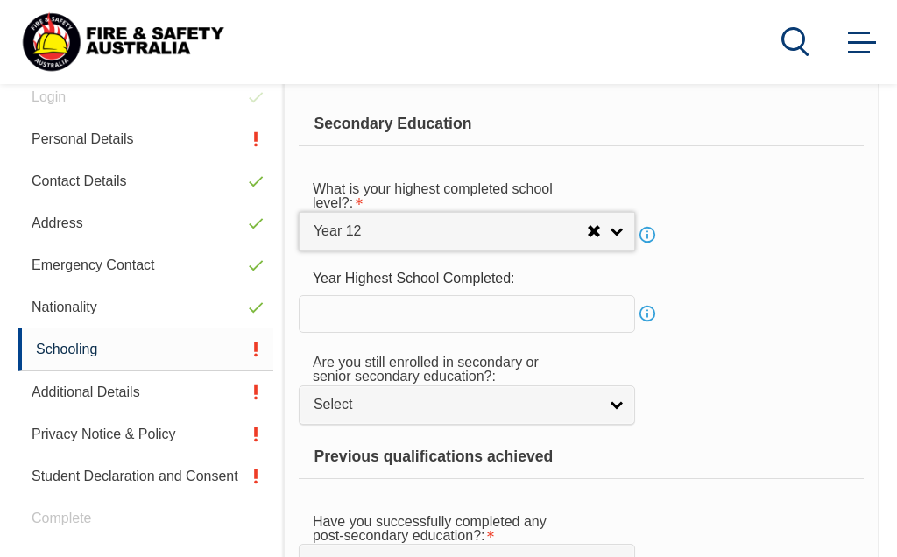
click at [613, 323] on input "text" at bounding box center [467, 313] width 336 height 37
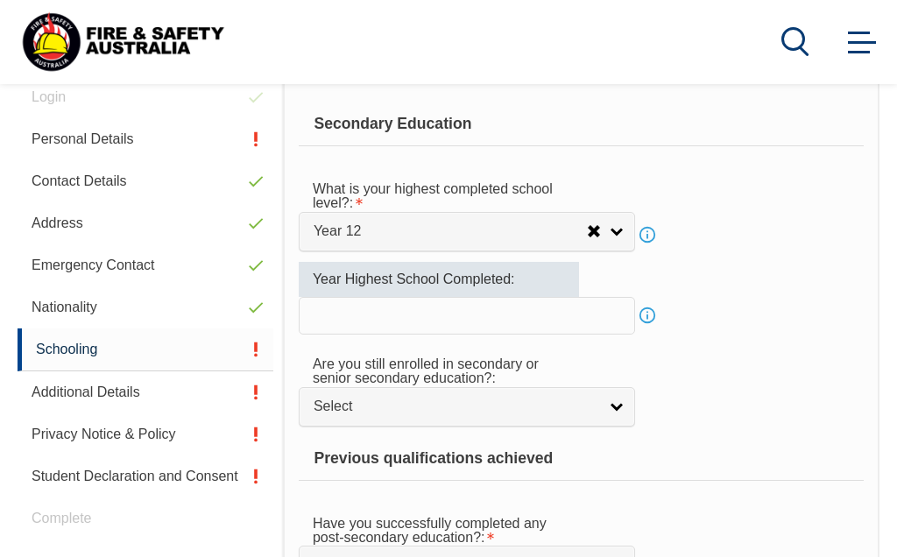
scroll to position [453, 0]
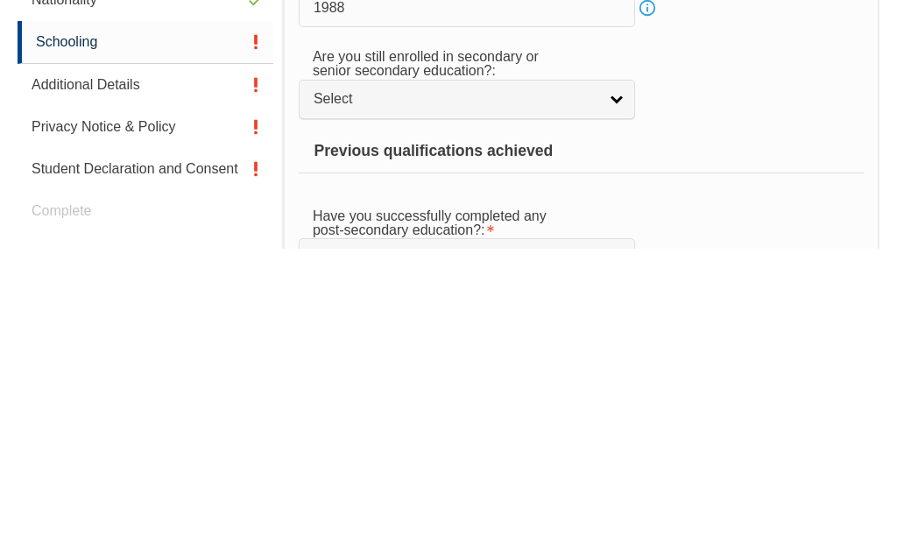
type input "1988"
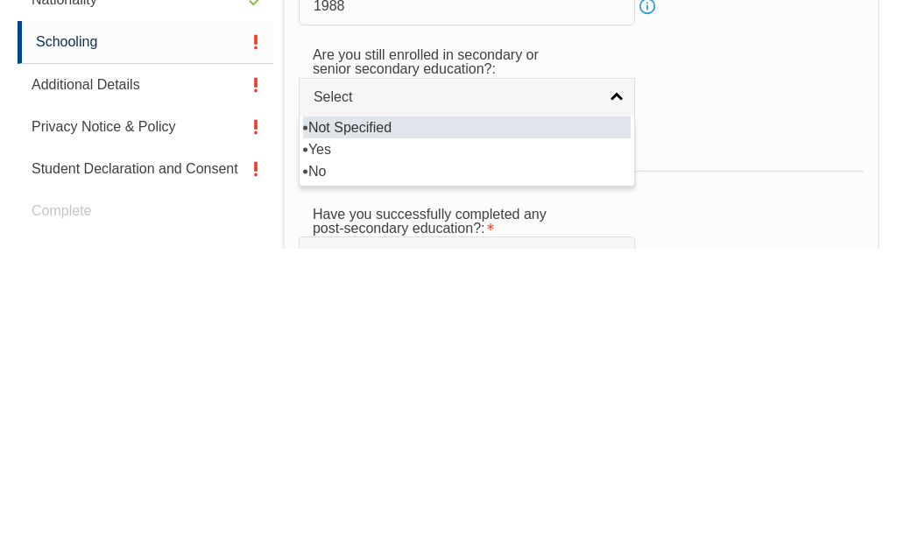
scroll to position [762, 0]
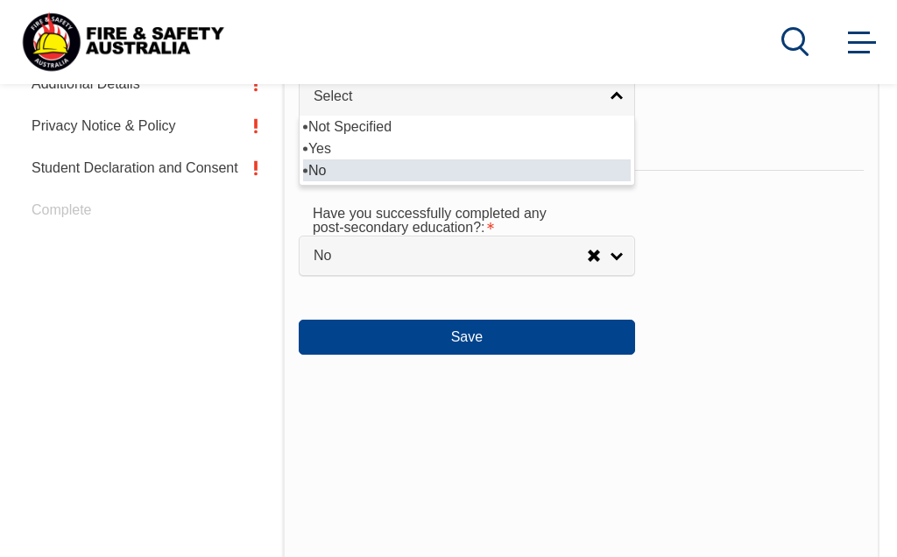
select select "false"
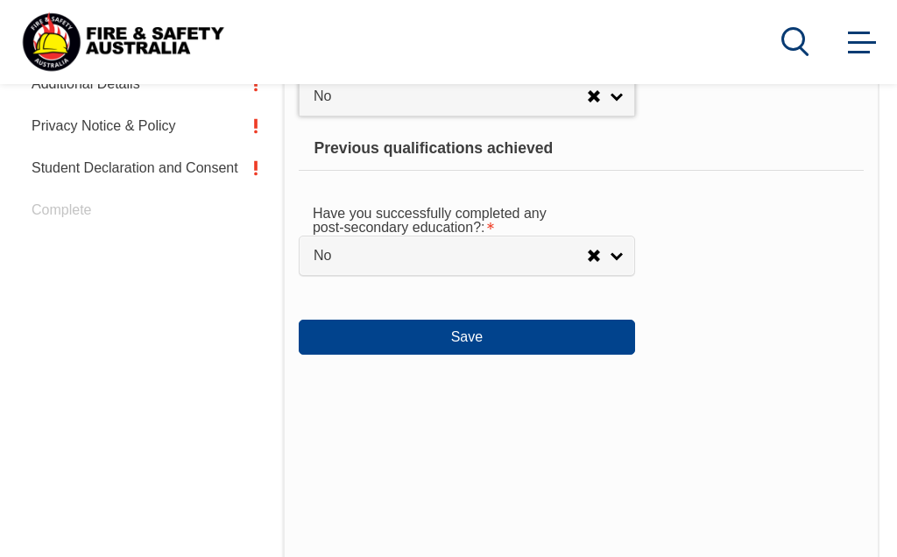
click at [484, 355] on button "Save" at bounding box center [467, 337] width 336 height 35
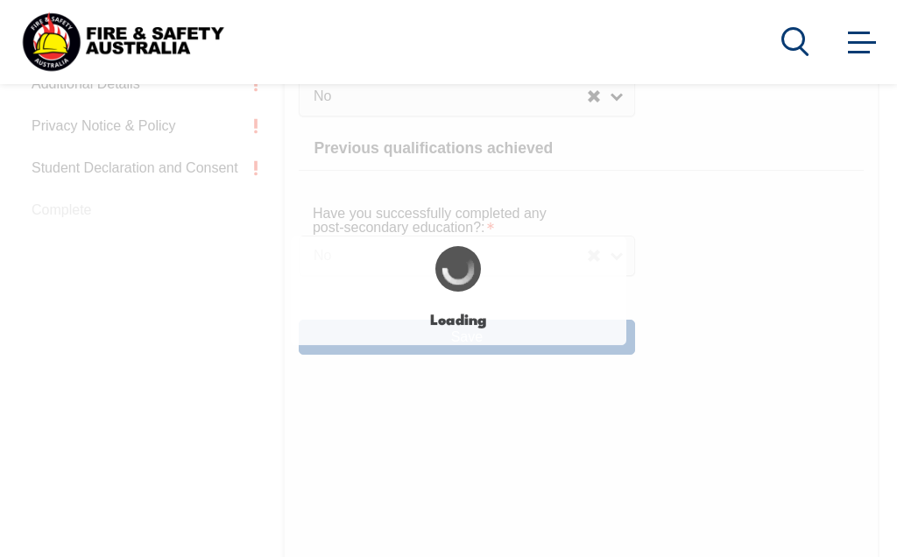
select select
select select "false"
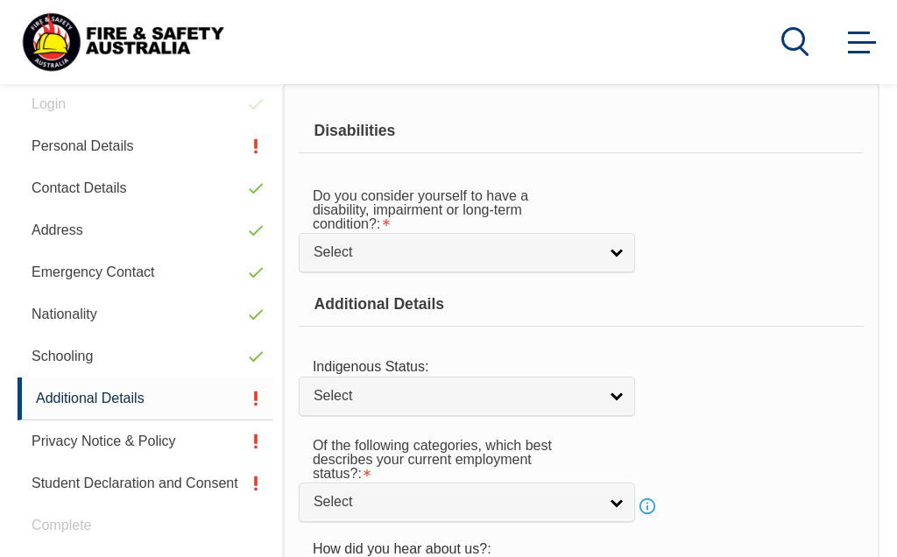
scroll to position [442, 0]
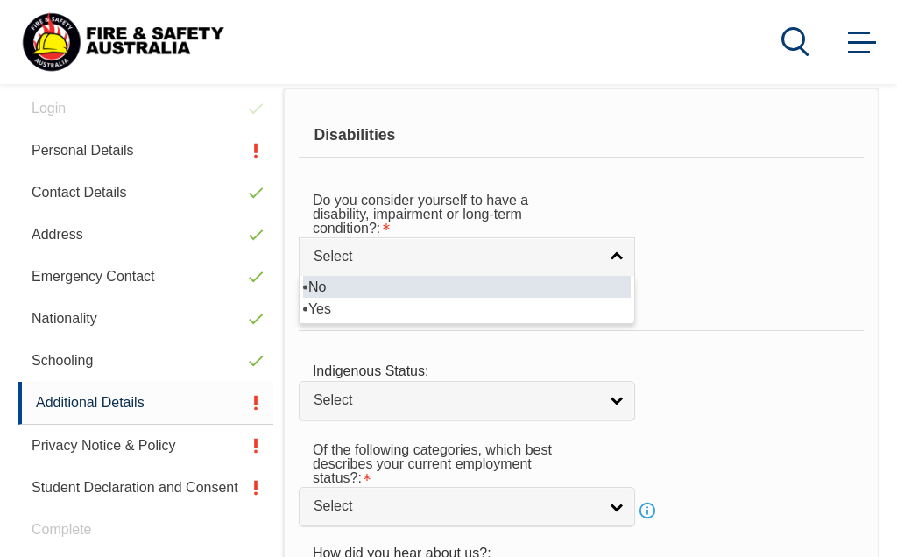
select select "true"
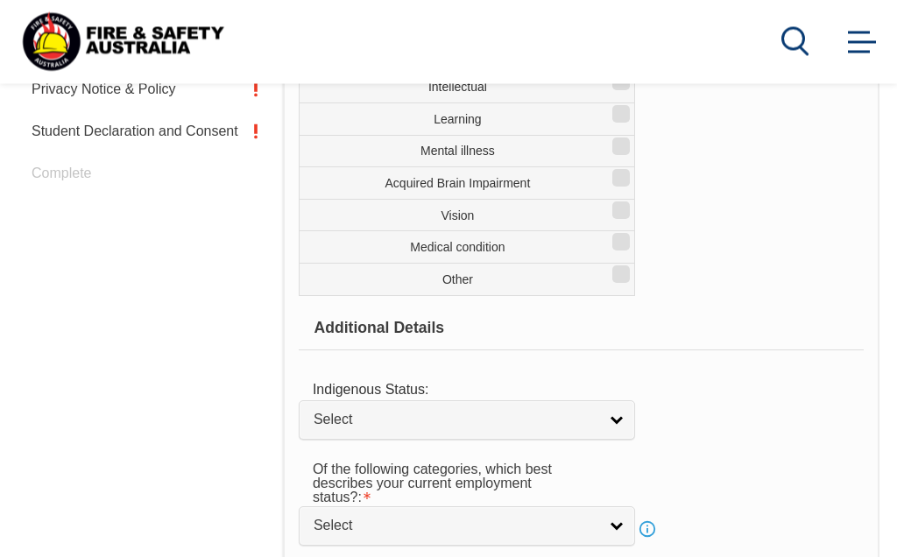
scroll to position [798, 0]
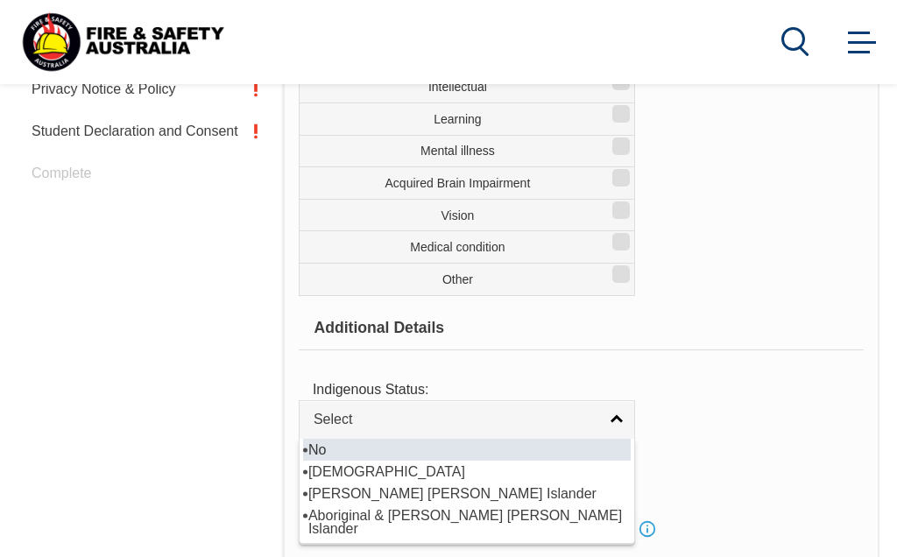
select select "4"
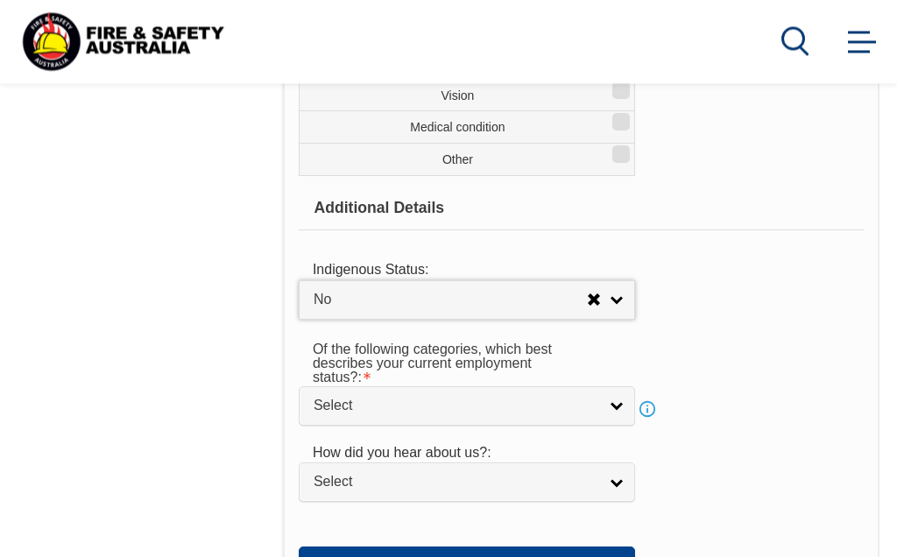
scroll to position [919, 0]
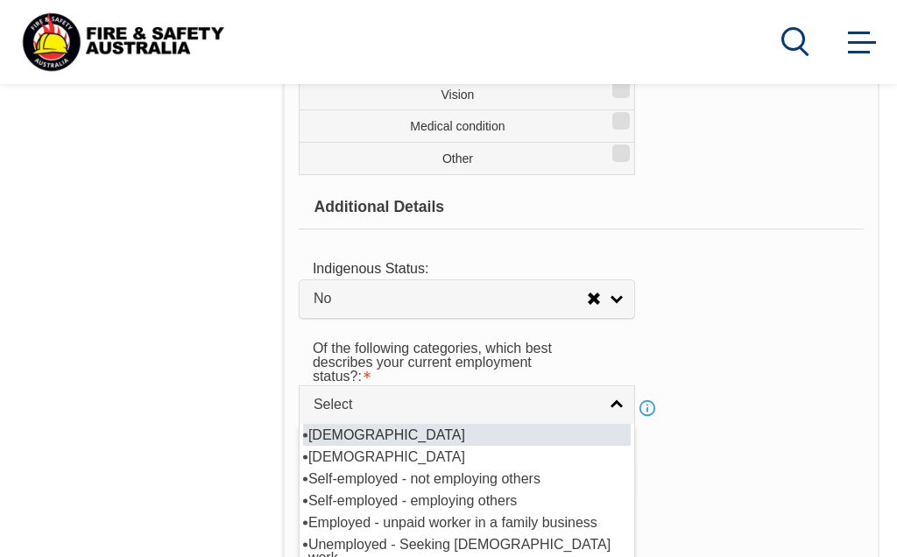
select select "1"
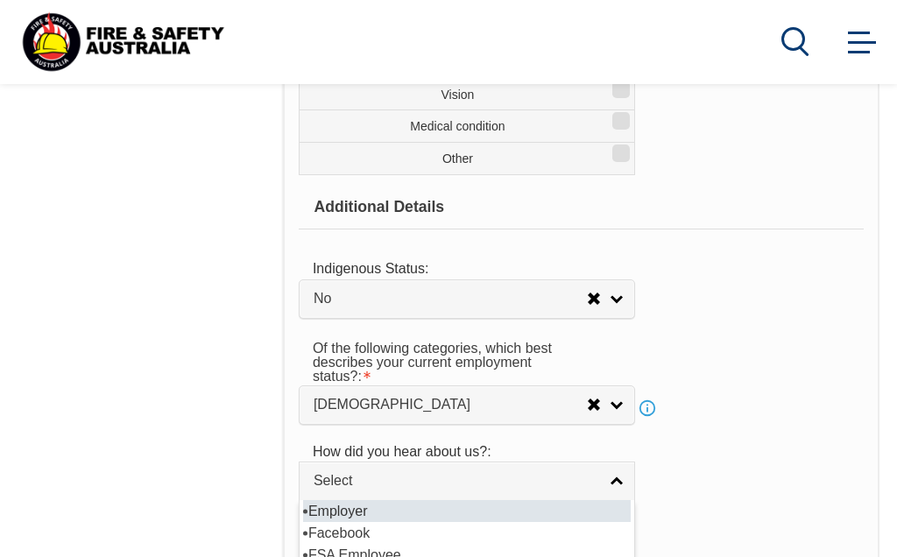
select select "8019"
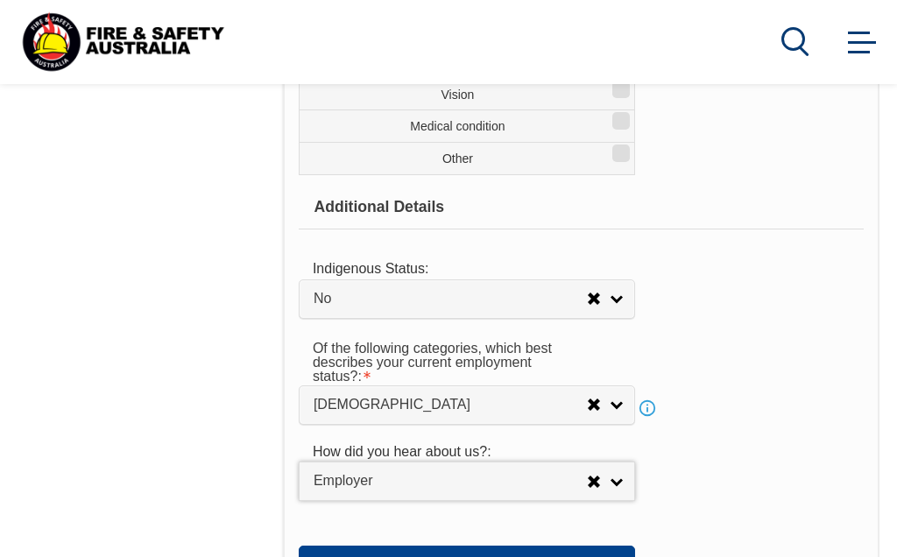
click at [505, 580] on button "Save" at bounding box center [467, 562] width 336 height 35
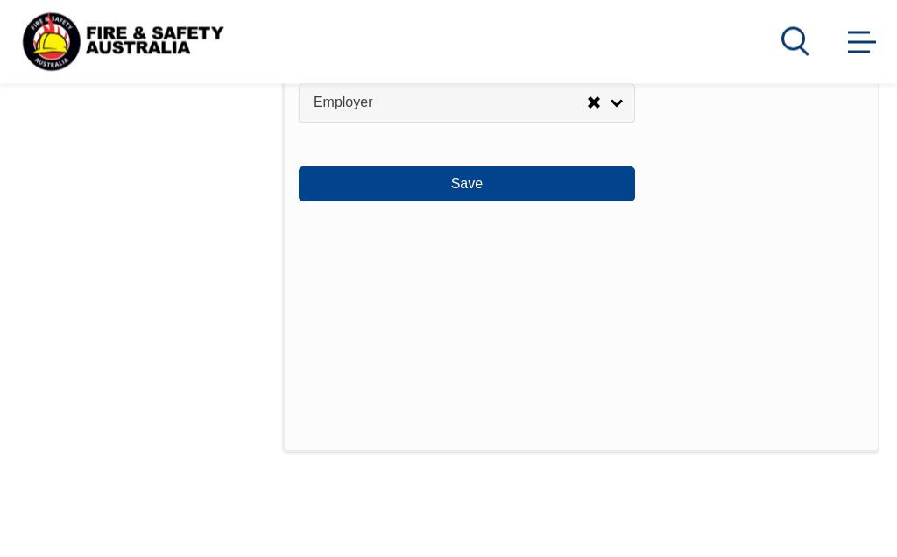
scroll to position [922, 0]
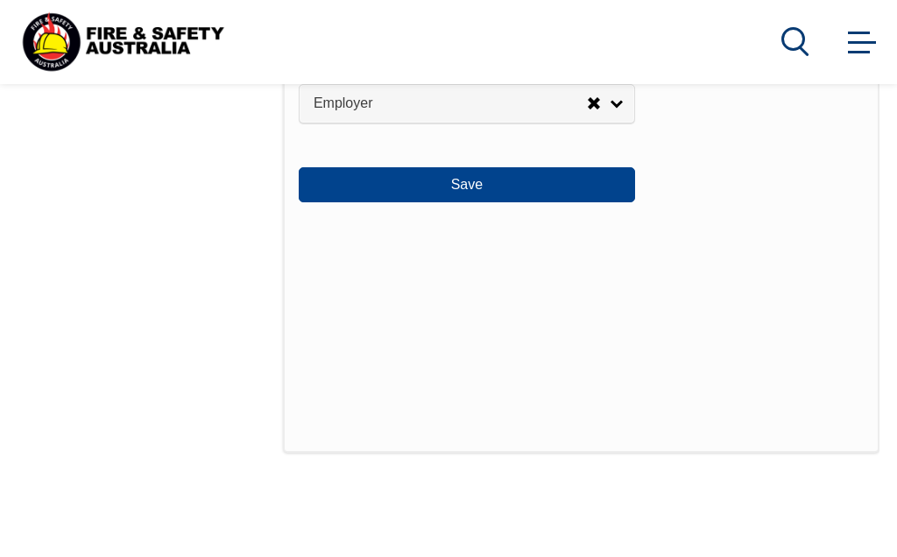
click at [489, 202] on button "Save" at bounding box center [467, 184] width 336 height 35
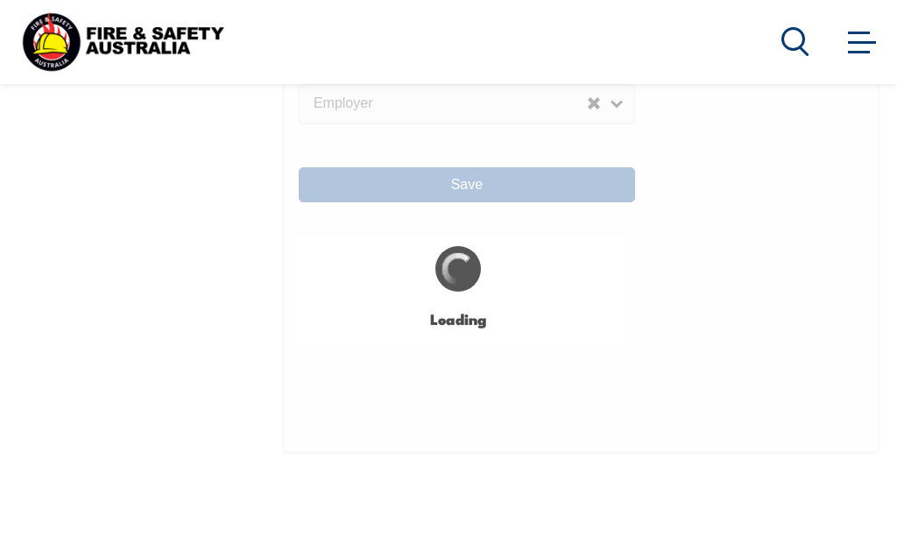
select select "false"
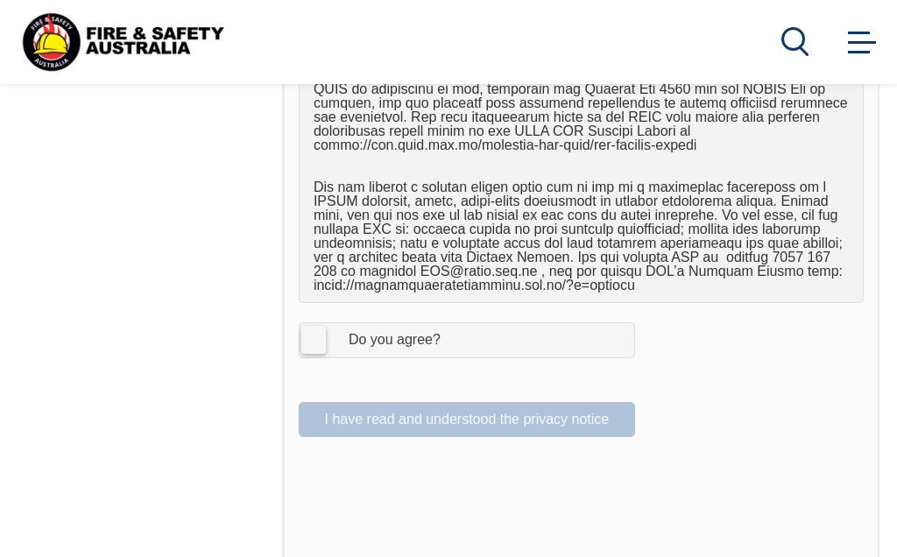
scroll to position [1075, 0]
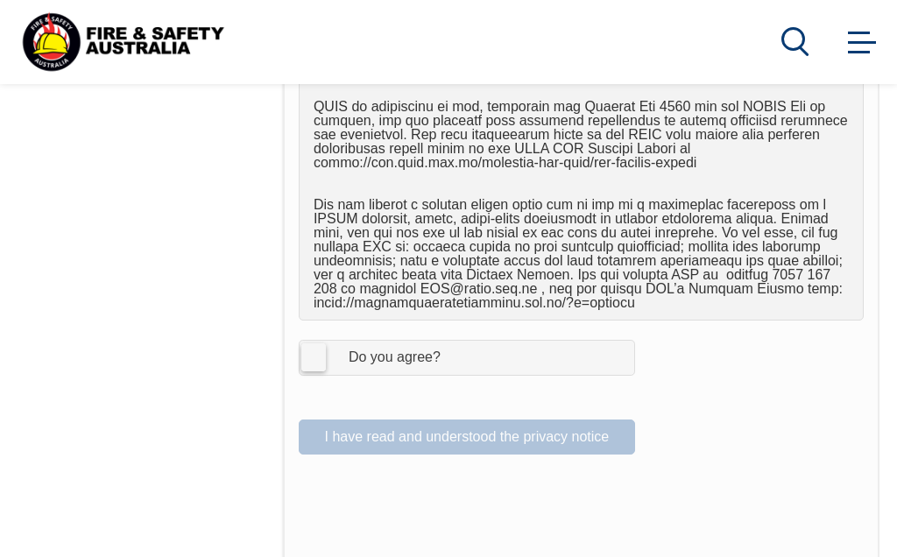
click at [329, 352] on div "Do you agree?" at bounding box center [376, 357] width 127 height 14
click at [454, 352] on input "I Agree Do you agree?" at bounding box center [469, 357] width 30 height 33
checkbox input "true"
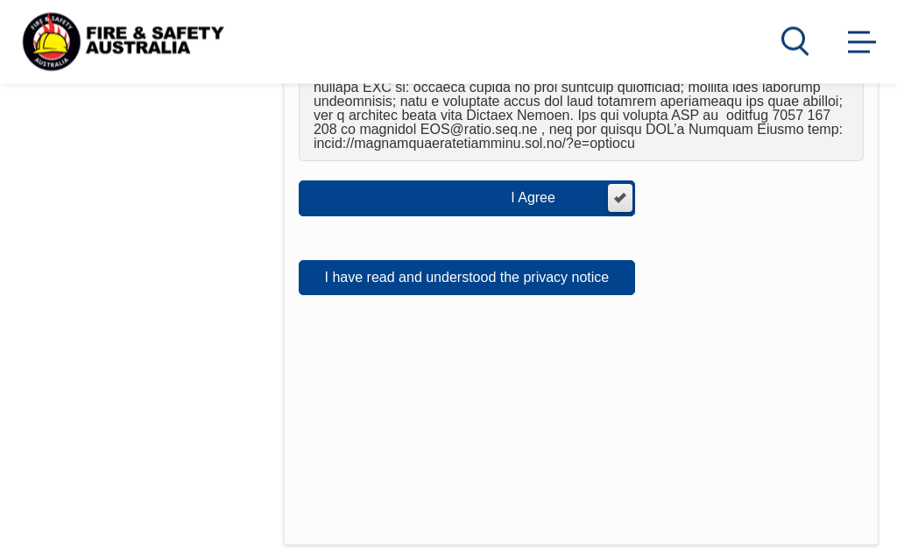
click at [527, 277] on button "I have read and understood the privacy notice" at bounding box center [467, 278] width 336 height 35
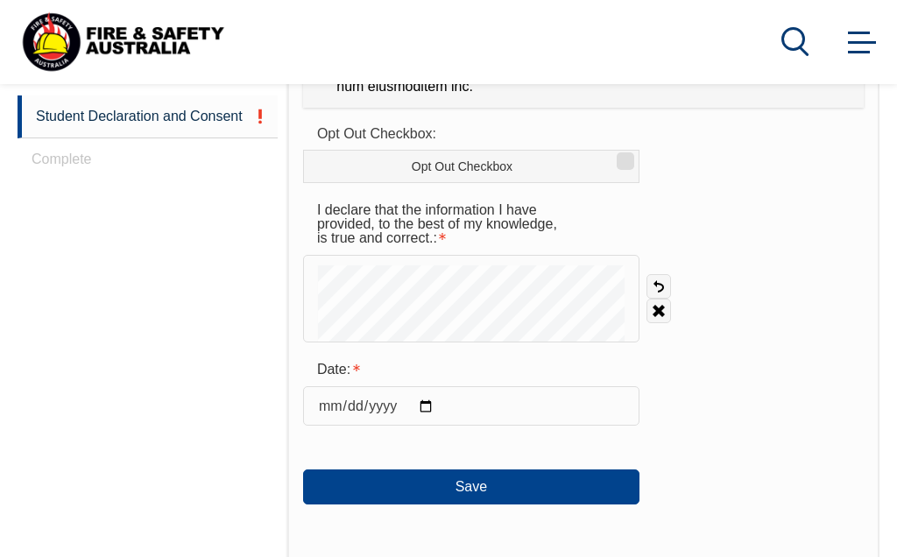
scroll to position [809, 0]
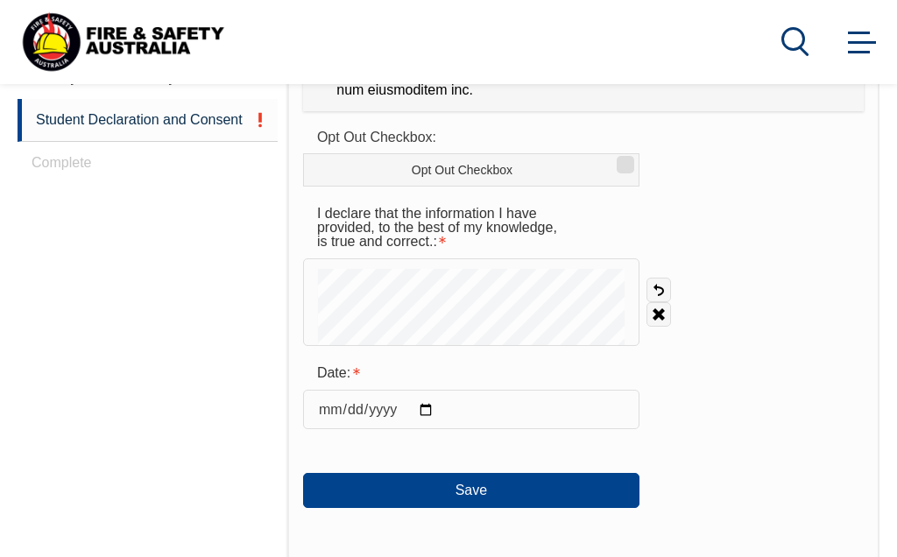
click at [397, 393] on input "date" at bounding box center [471, 409] width 336 height 39
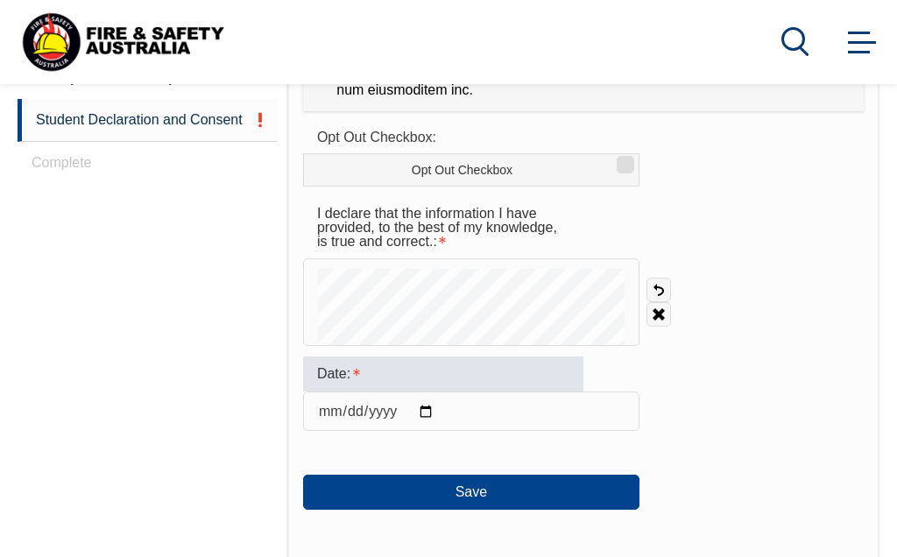
type input "2025-08-21"
click at [529, 475] on button "Save" at bounding box center [471, 492] width 336 height 35
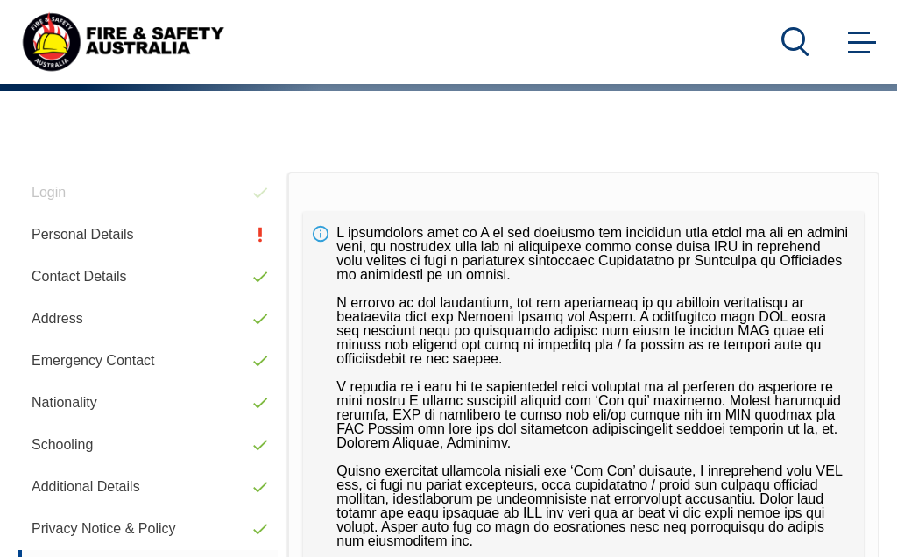
scroll to position [356, 0]
click at [137, 230] on link "Personal Details" at bounding box center [148, 235] width 260 height 42
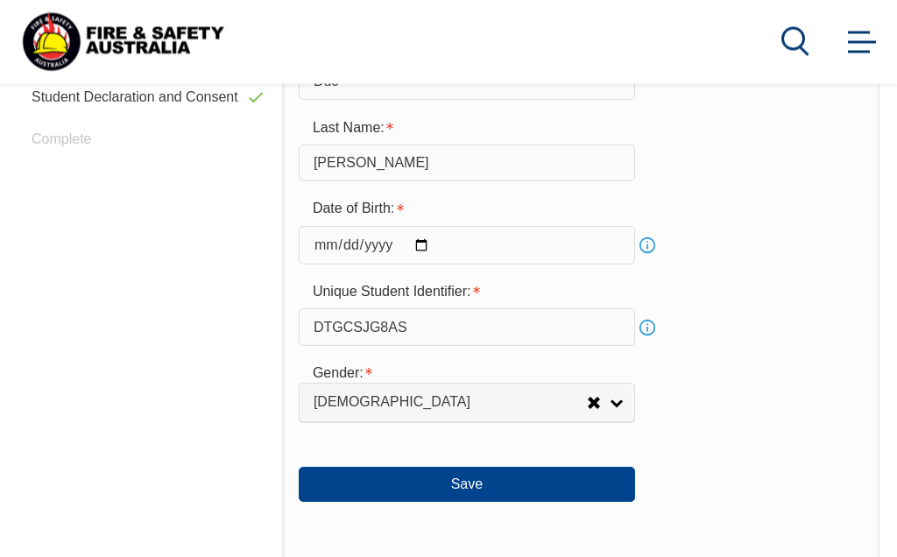
scroll to position [833, 0]
click at [488, 494] on button "Save" at bounding box center [467, 484] width 336 height 35
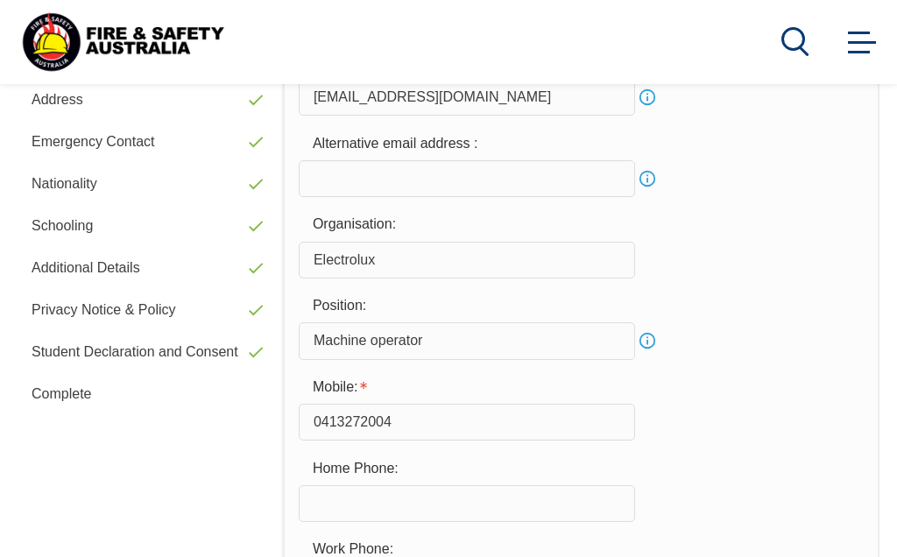
scroll to position [442, 0]
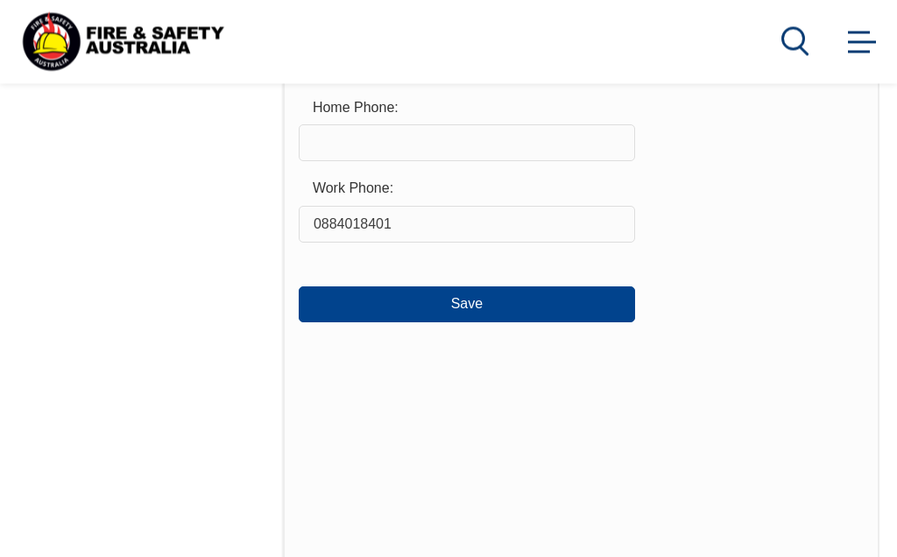
click at [489, 313] on button "Save" at bounding box center [467, 304] width 336 height 35
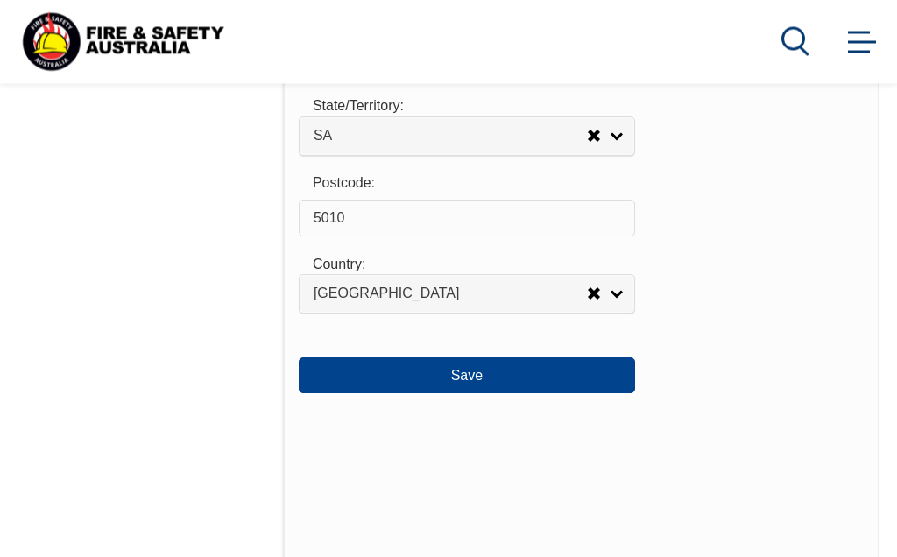
scroll to position [1900, 0]
click at [480, 391] on button "Save" at bounding box center [467, 373] width 336 height 35
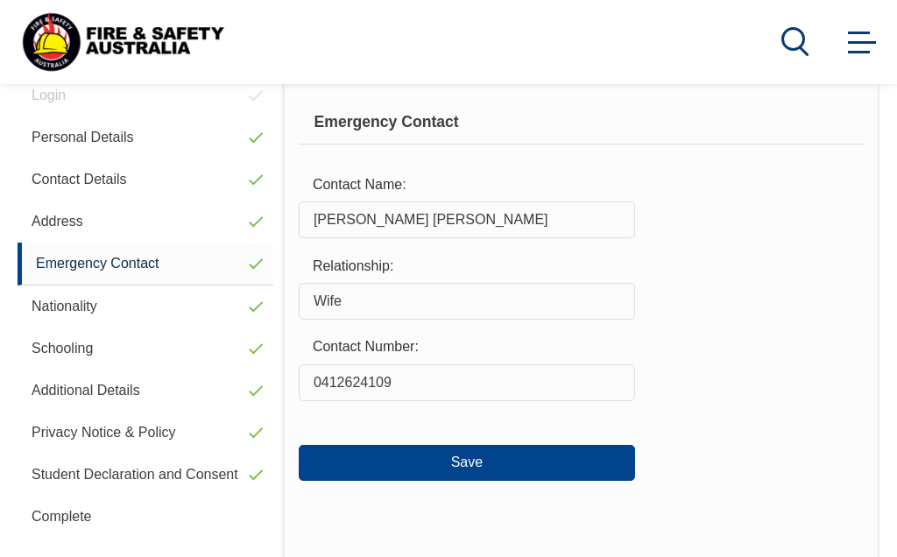
scroll to position [442, 0]
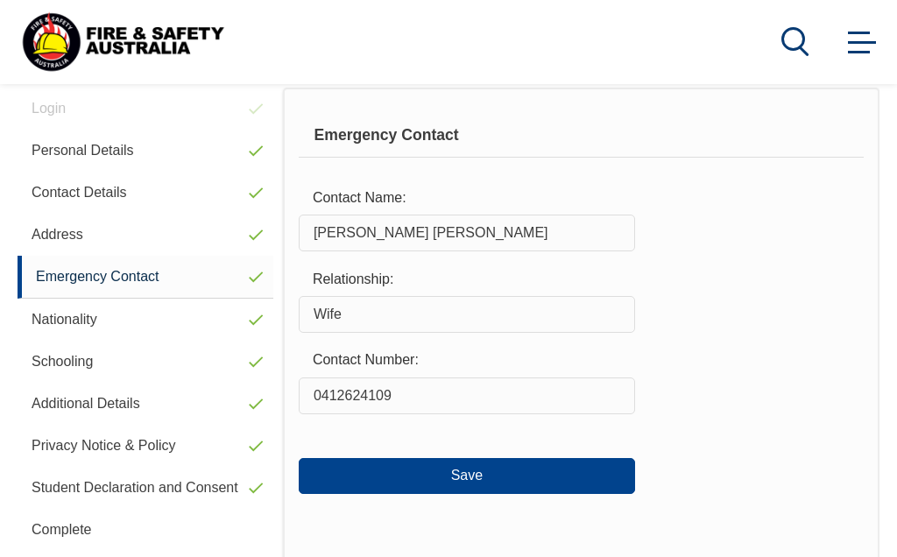
click at [514, 473] on button "Save" at bounding box center [467, 475] width 336 height 35
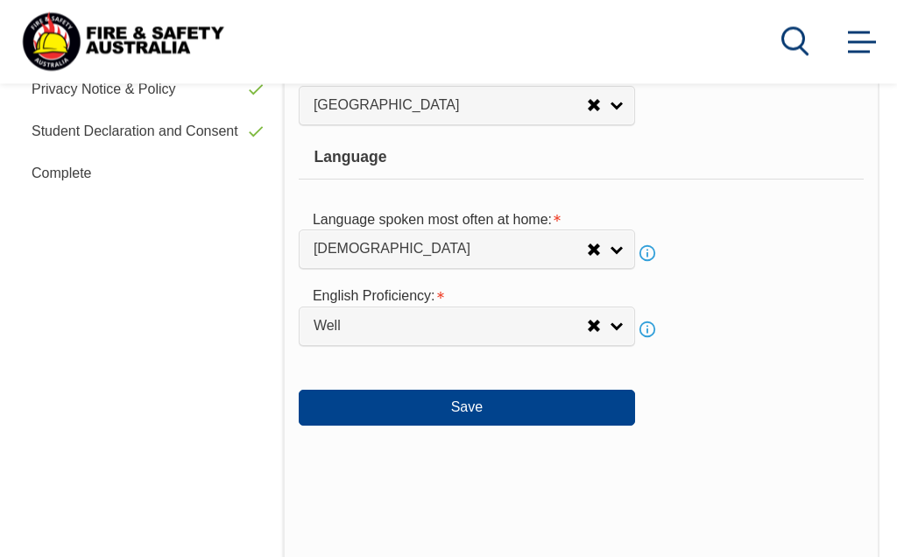
scroll to position [798, 0]
click at [489, 425] on button "Save" at bounding box center [467, 407] width 336 height 35
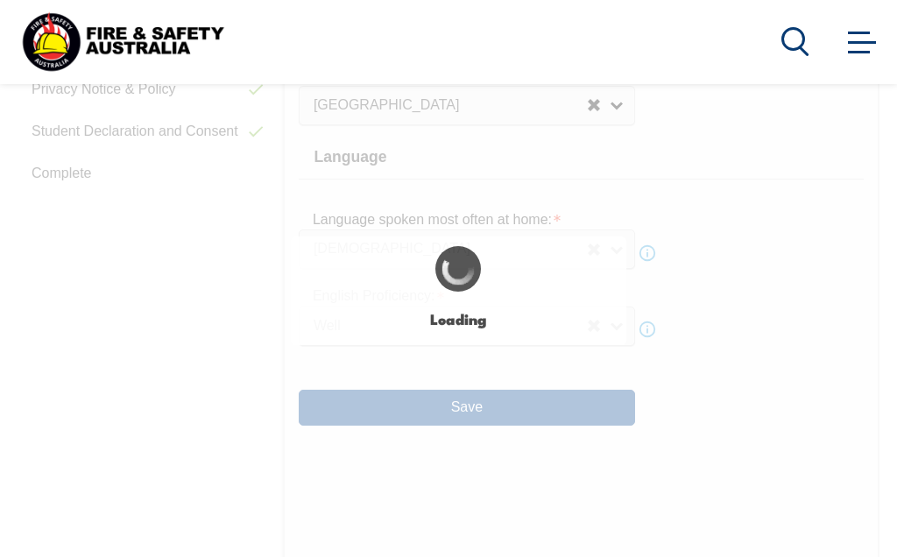
select select "false"
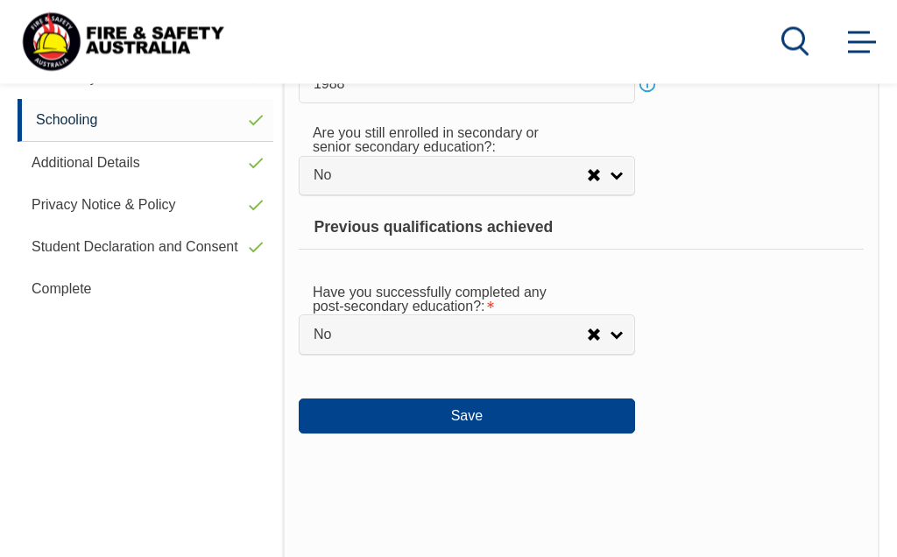
scroll to position [686, 0]
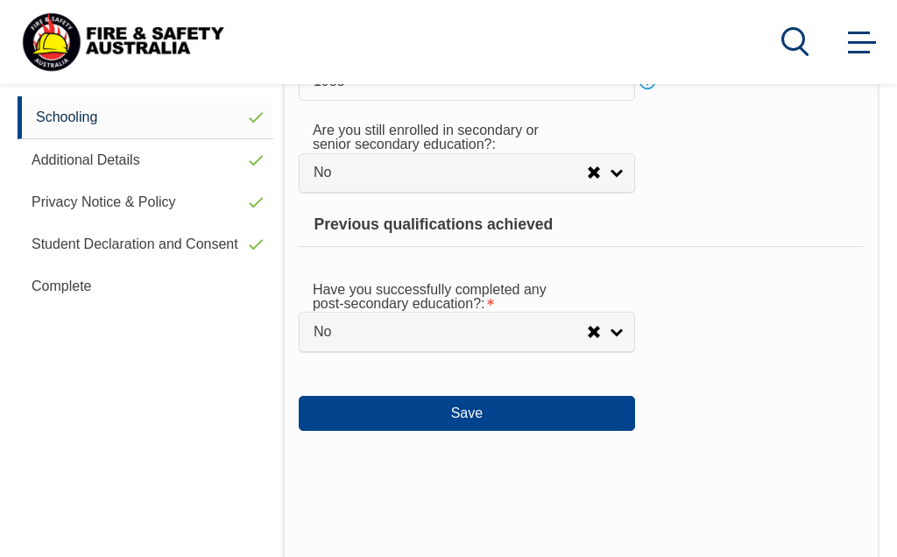
click at [483, 431] on button "Save" at bounding box center [467, 413] width 336 height 35
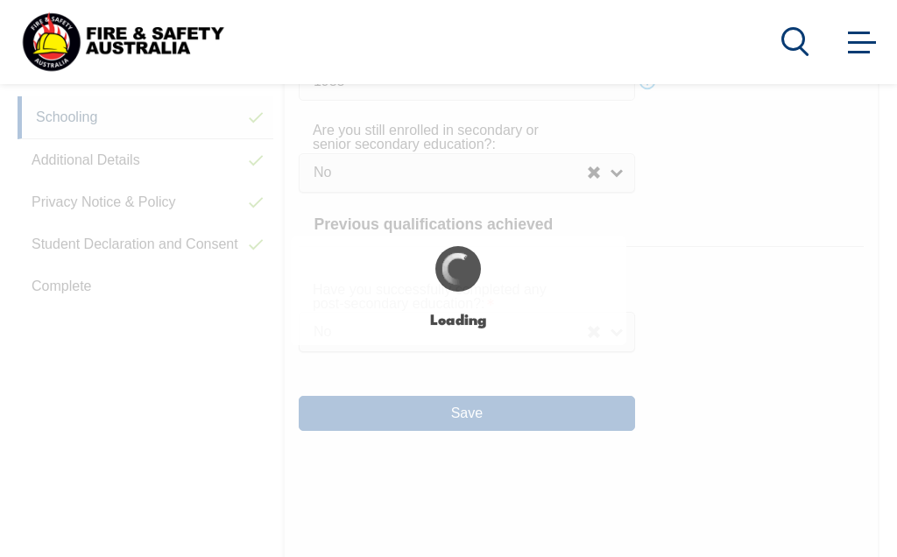
select select "false"
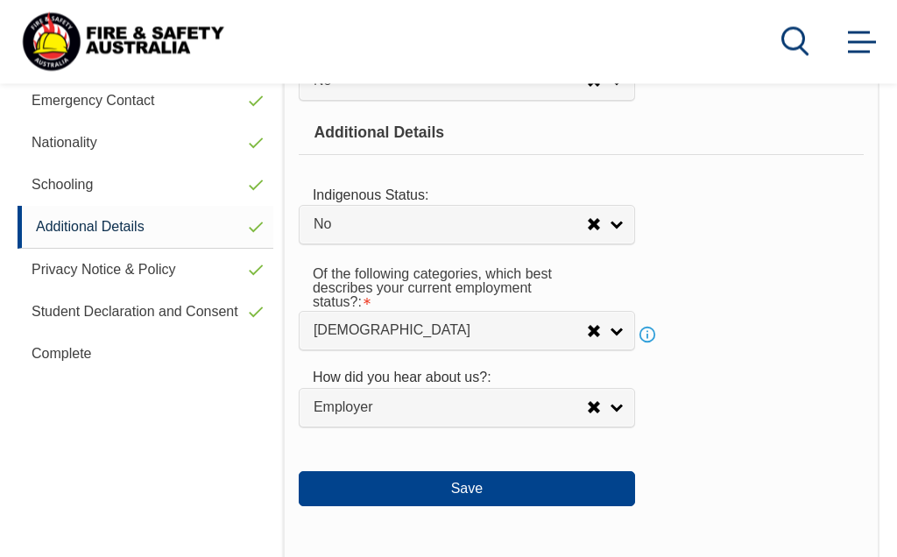
scroll to position [621, 0]
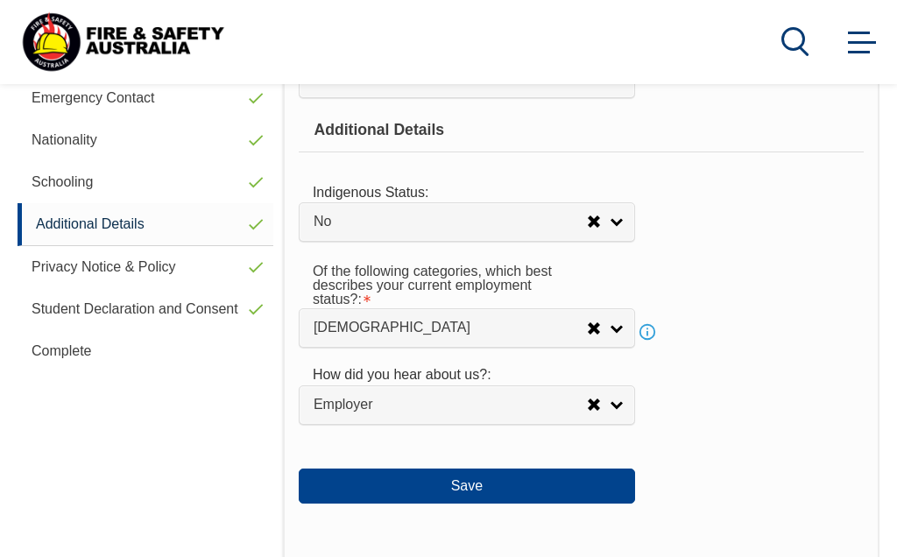
click at [493, 503] on button "Save" at bounding box center [467, 485] width 336 height 35
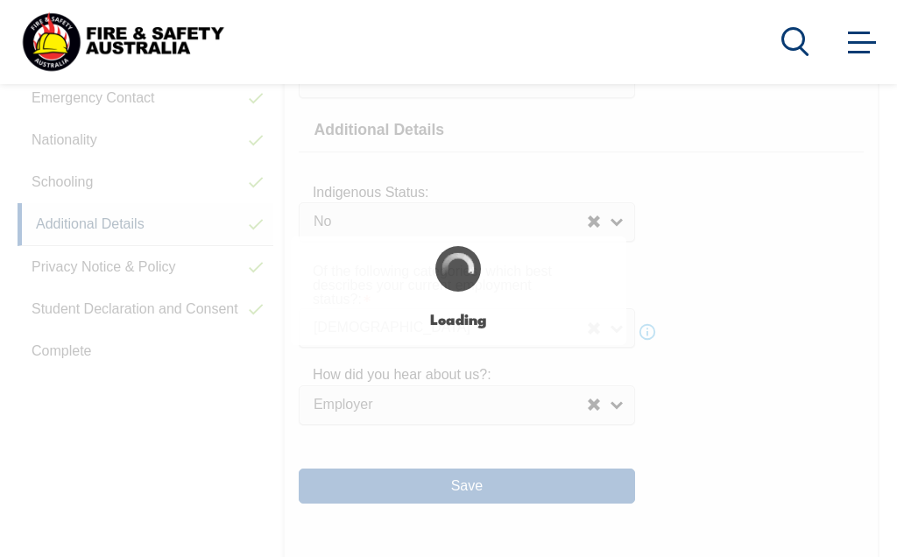
select select "false"
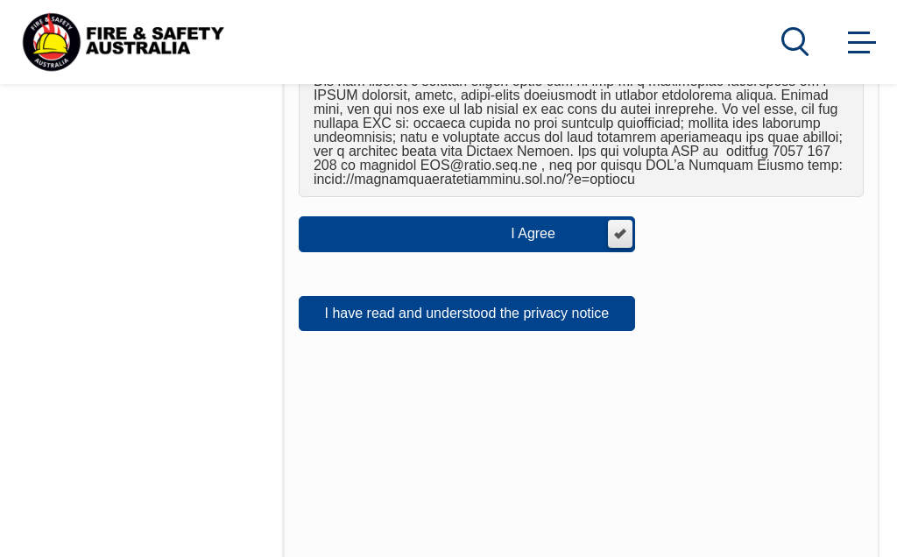
scroll to position [1206, 0]
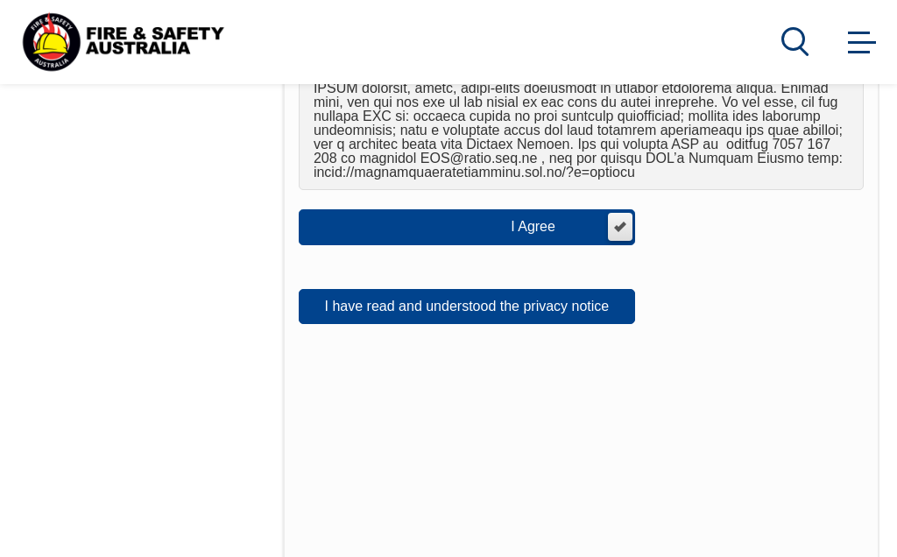
click at [519, 305] on button "I have read and understood the privacy notice" at bounding box center [467, 306] width 336 height 35
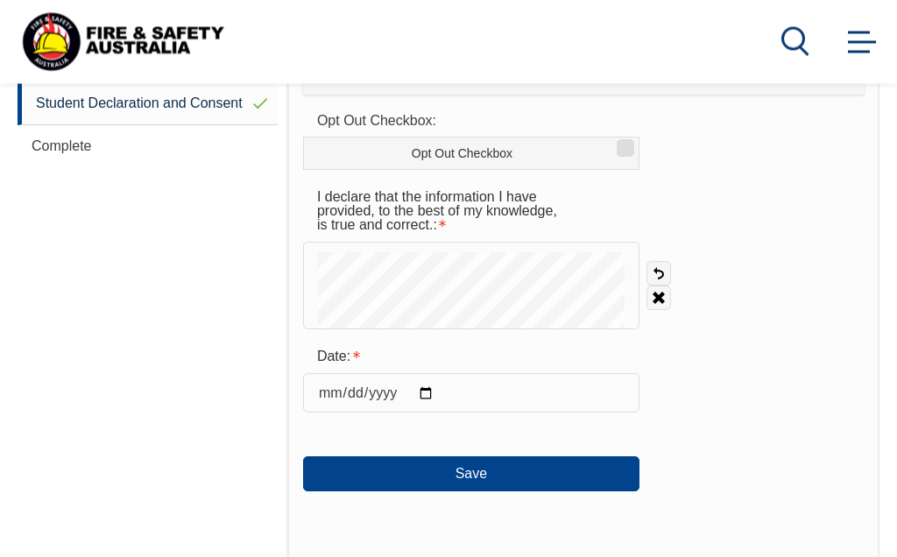
scroll to position [827, 0]
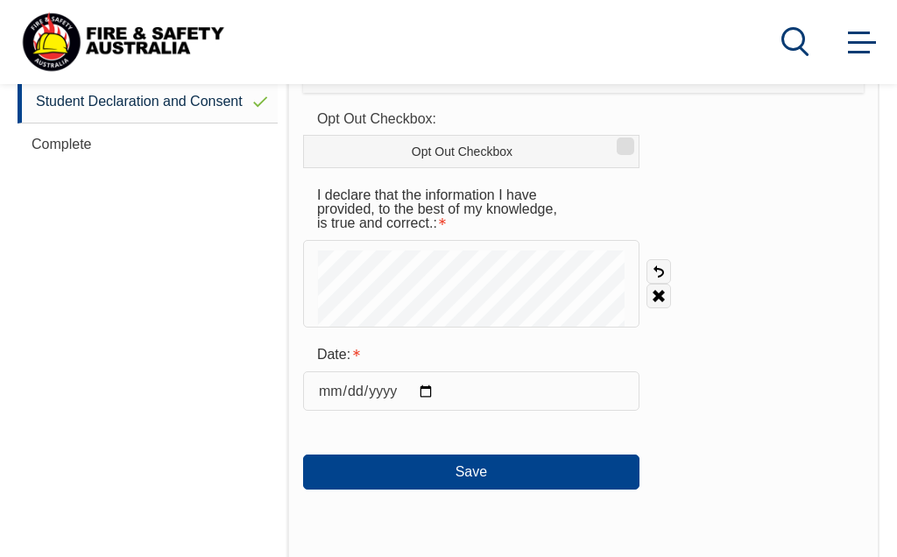
click at [501, 454] on button "Save" at bounding box center [471, 471] width 336 height 35
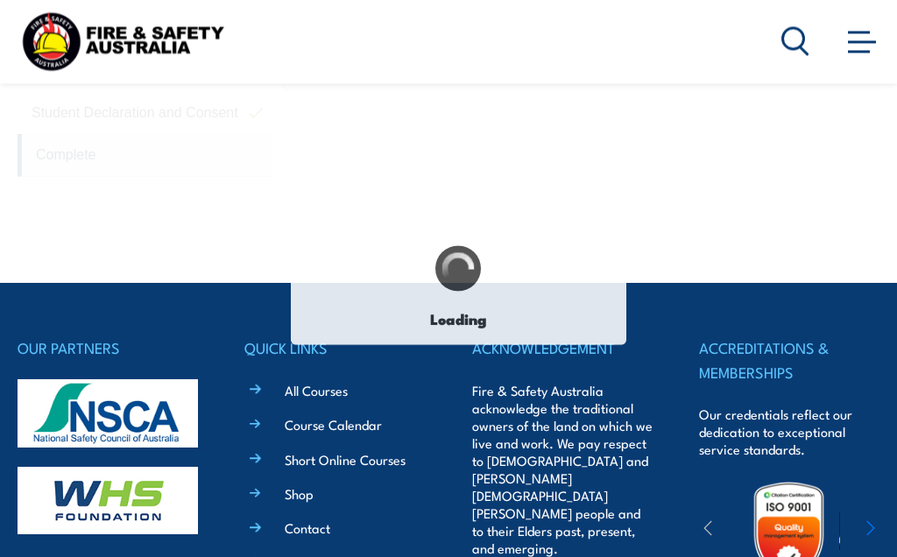
scroll to position [811, 0]
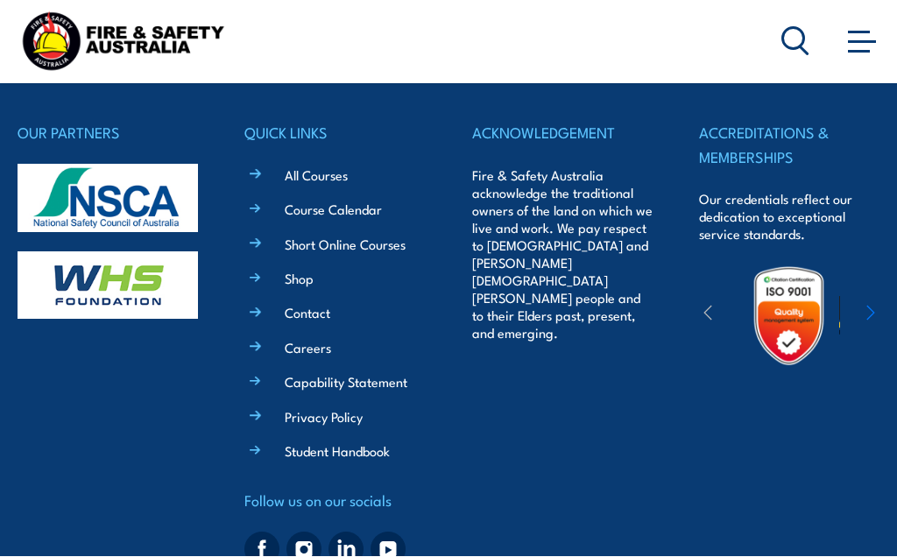
scroll to position [623, 0]
